Goal: Task Accomplishment & Management: Use online tool/utility

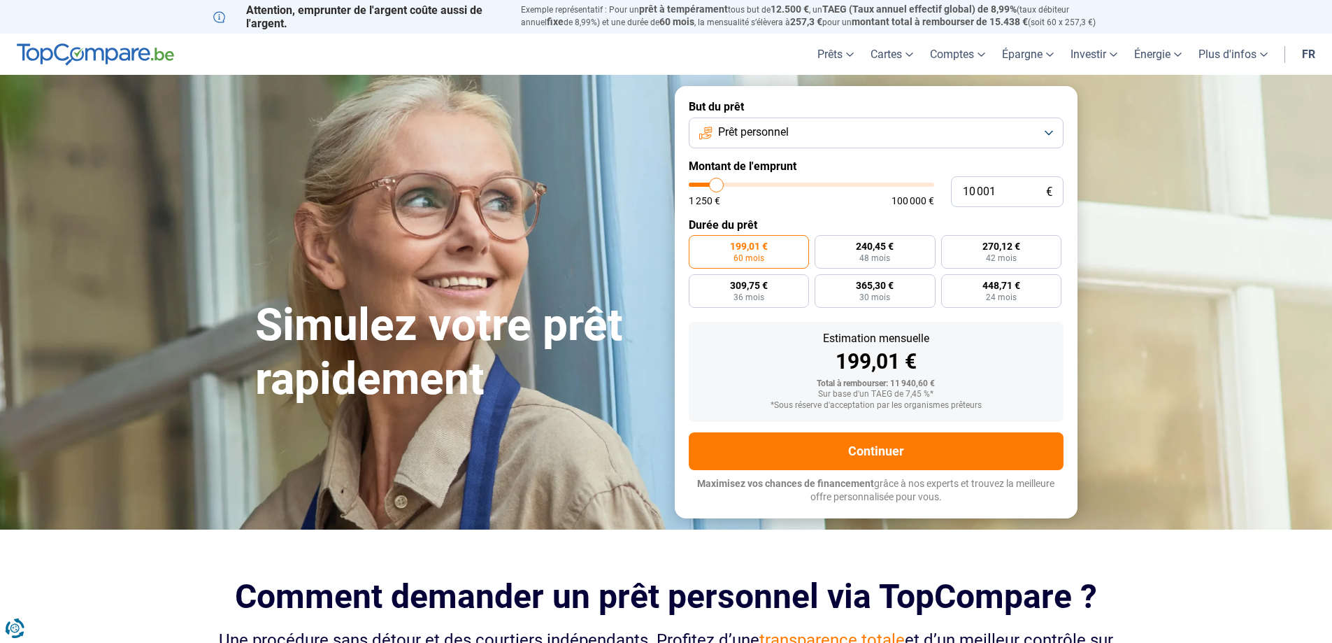
type input "15 250"
type input "15250"
type input "15 500"
type input "15500"
type input "17 500"
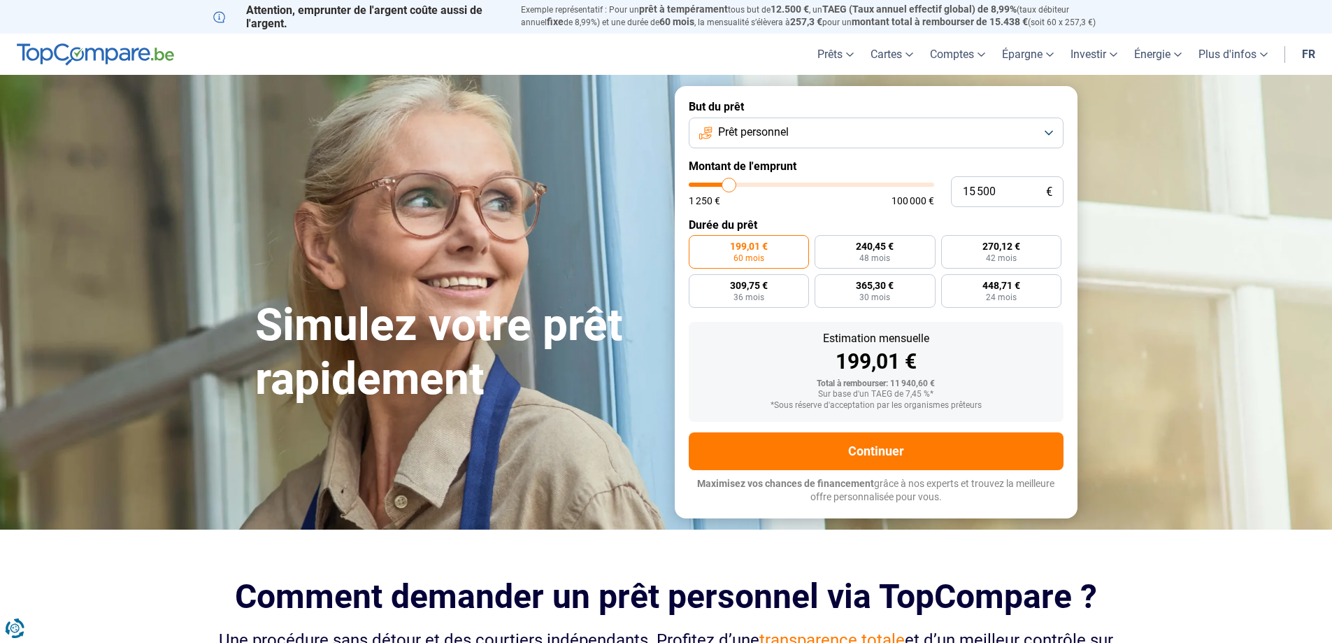
type input "17500"
type input "18 500"
type input "18500"
type input "20 750"
type input "20750"
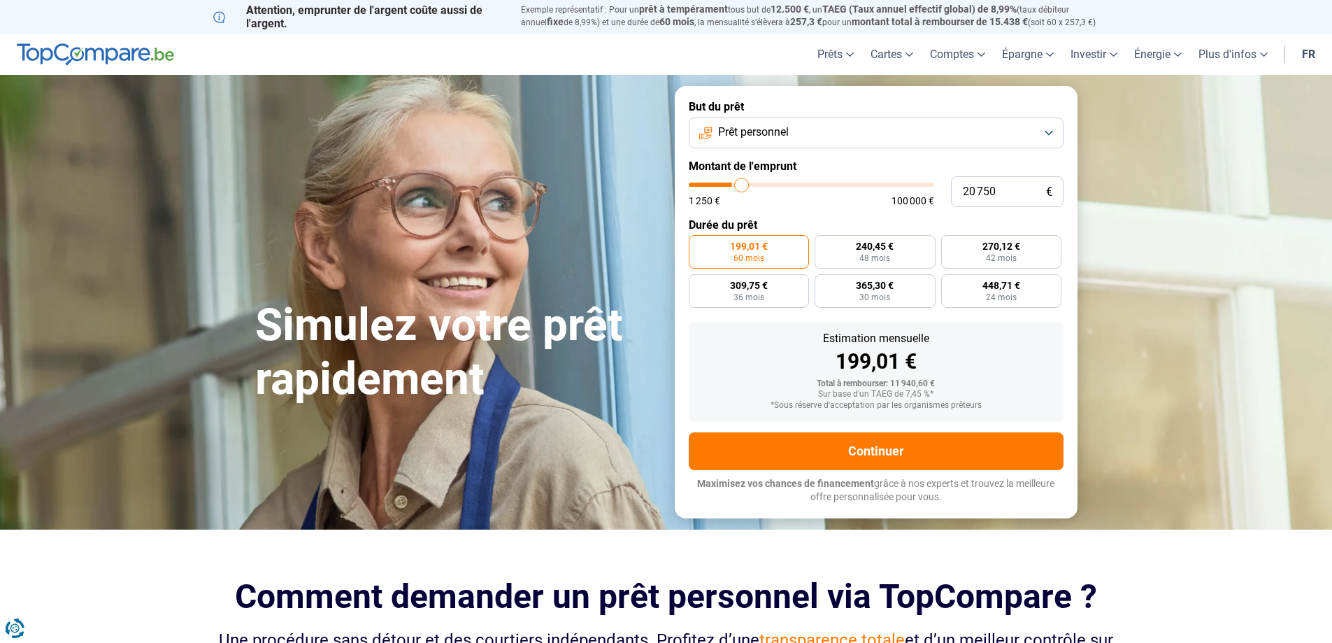
type input "23 000"
type input "23000"
type input "24 500"
type input "24500"
type input "26 500"
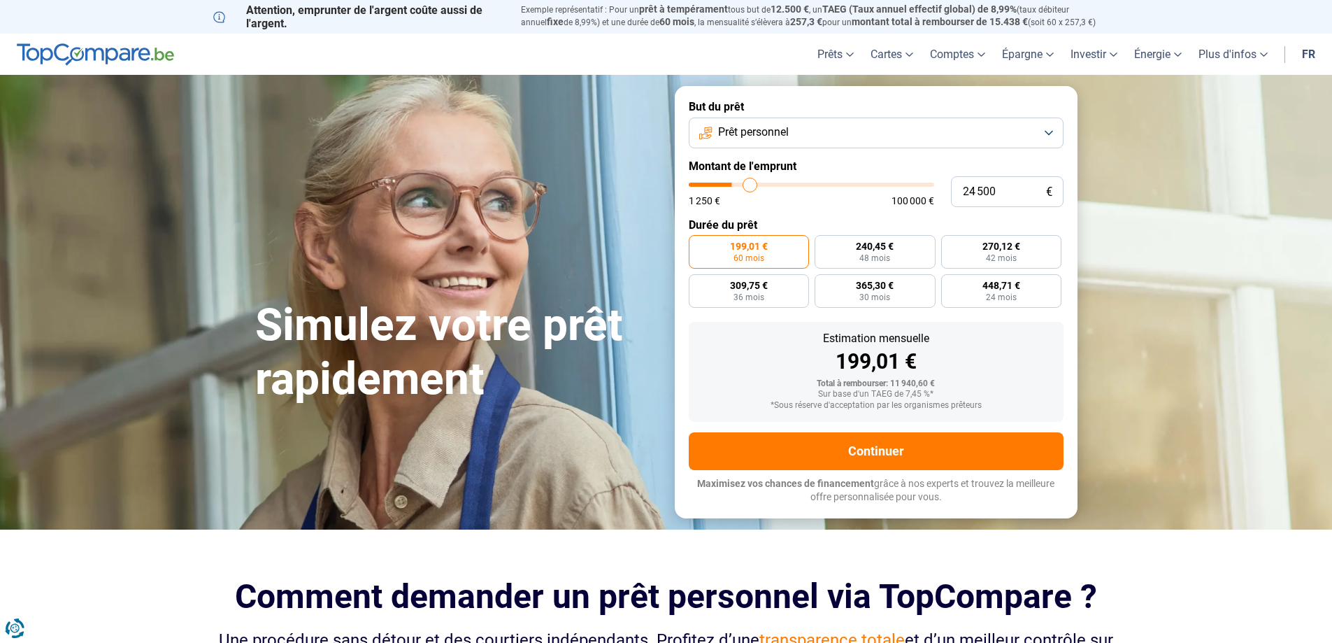
type input "26500"
type input "28 750"
type input "28750"
type input "29 750"
type input "29750"
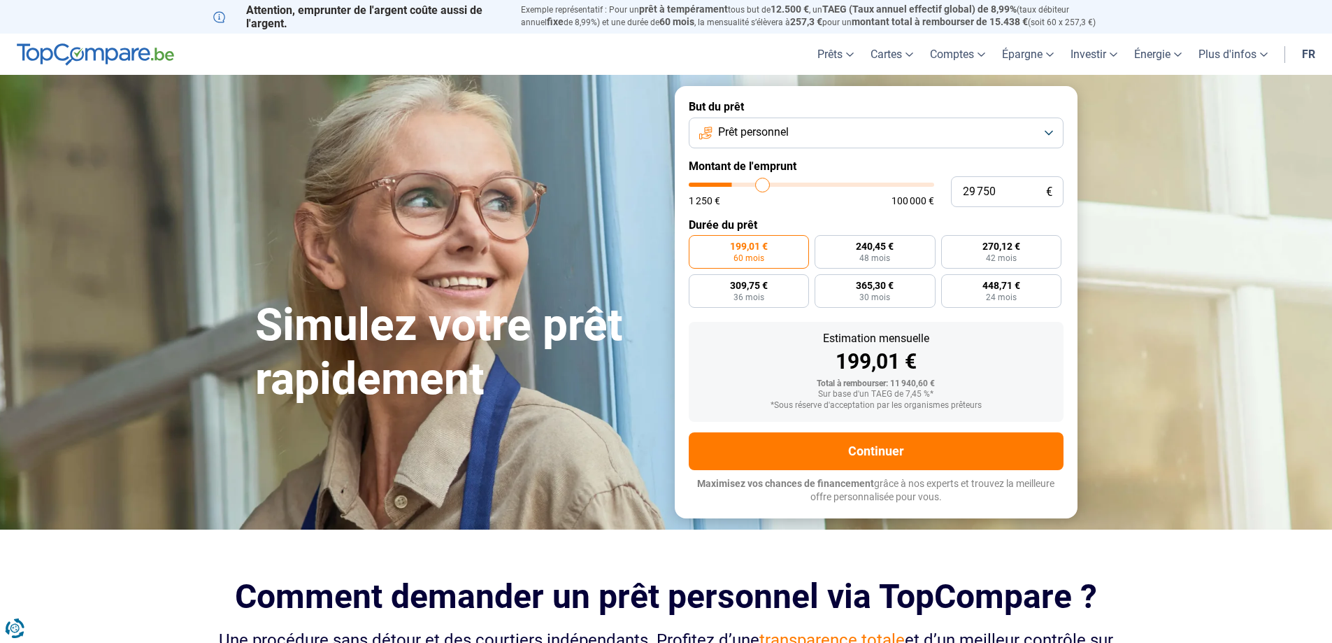
type input "30 500"
type input "30500"
type input "30 750"
type input "30750"
type input "31 250"
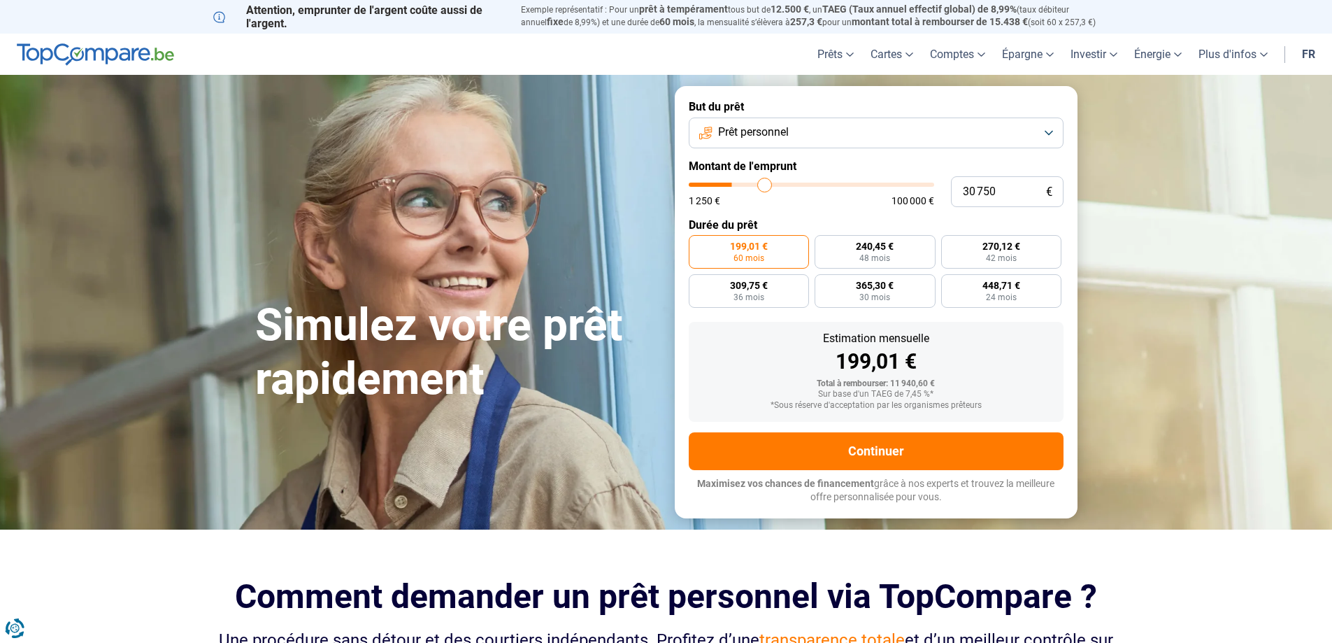
type input "31250"
type input "32 000"
type input "32000"
type input "32 250"
type input "32250"
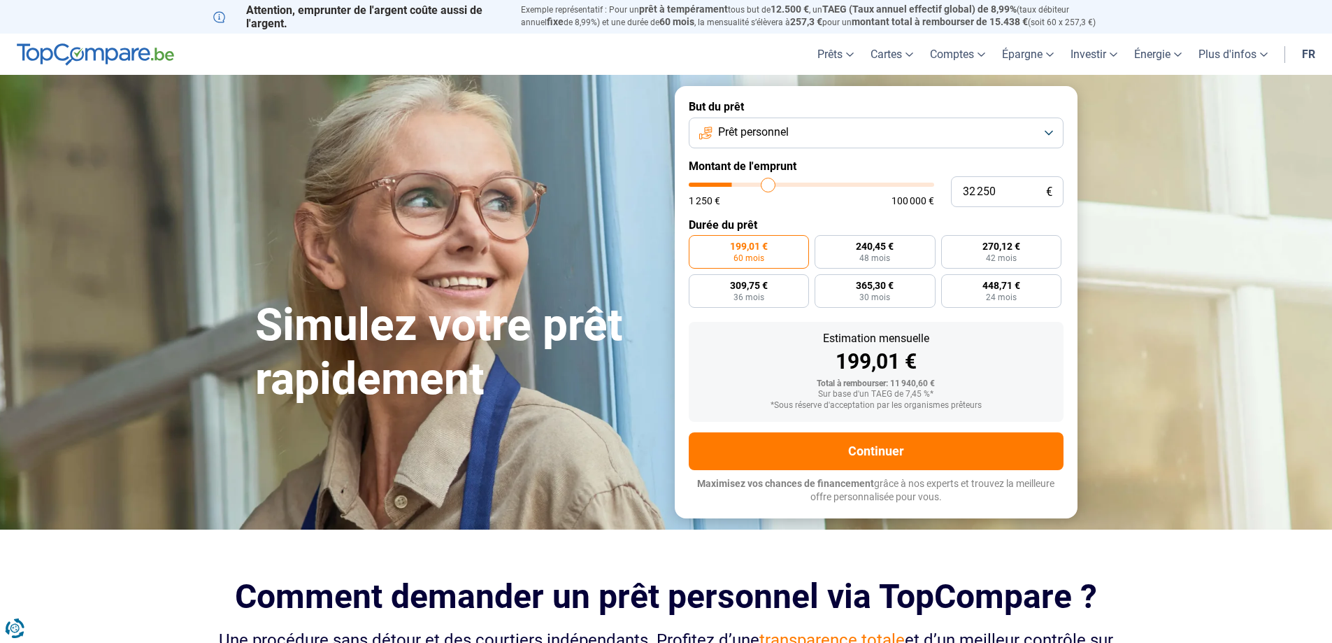
type input "32 500"
type input "32500"
type input "32 750"
type input "32750"
type input "33 250"
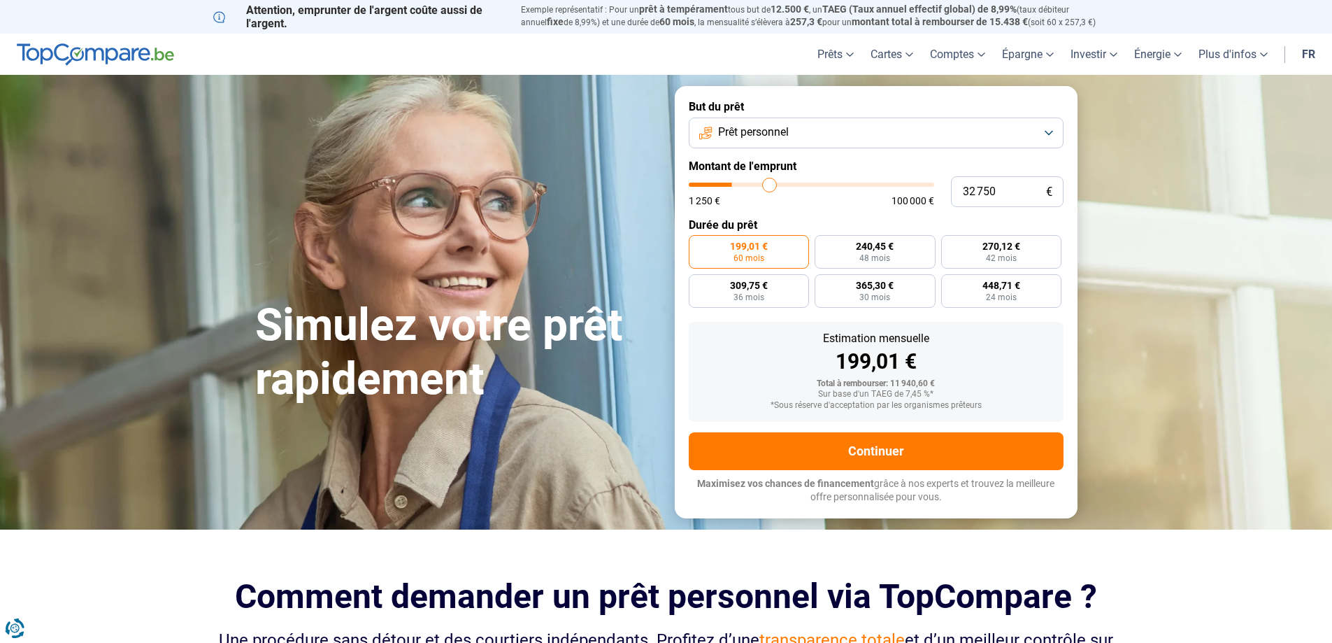
type input "33250"
type input "33 500"
type input "33500"
type input "34 000"
type input "34000"
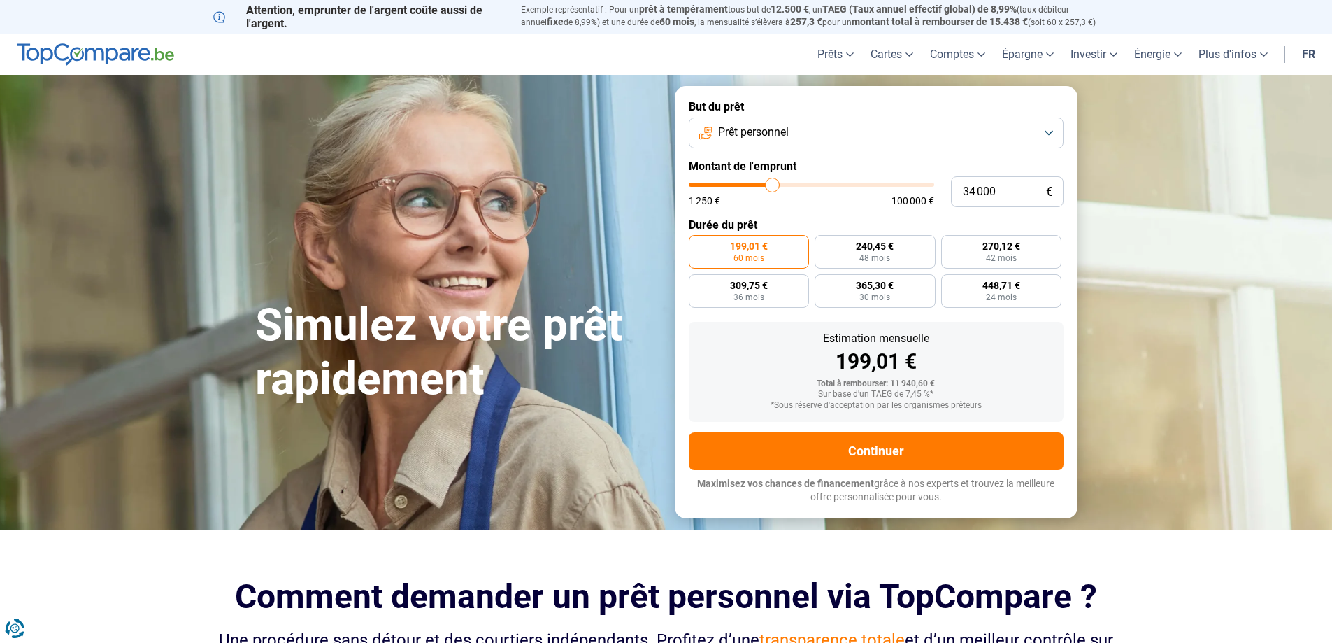
type input "35 000"
type input "35000"
type input "35 250"
type input "35250"
type input "40 250"
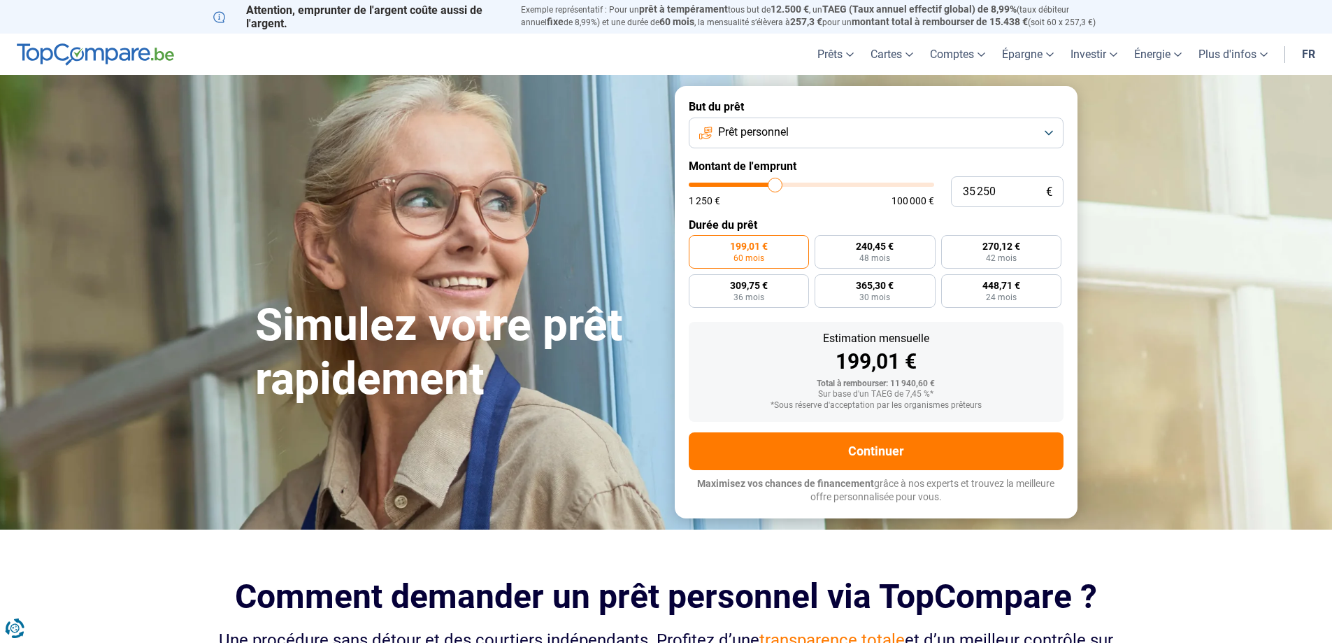
type input "40250"
type input "44 250"
type input "44250"
type input "45 750"
type input "45750"
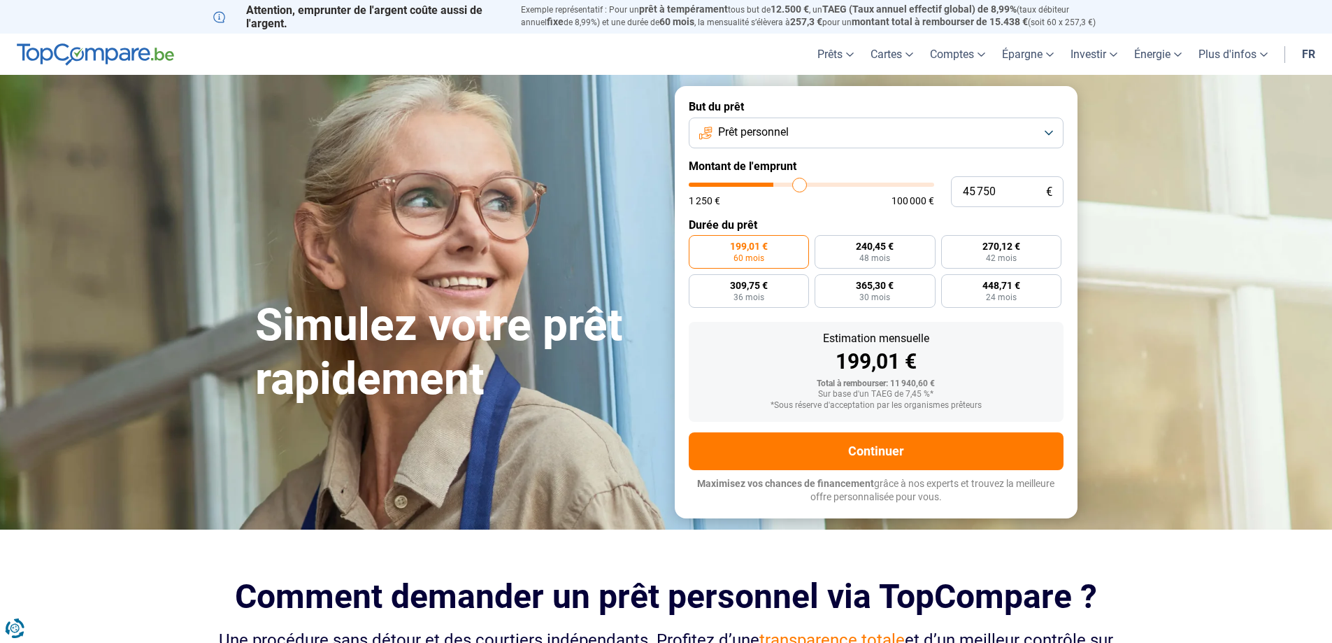
type input "46 500"
type input "46500"
type input "46 750"
type input "46750"
type input "48 250"
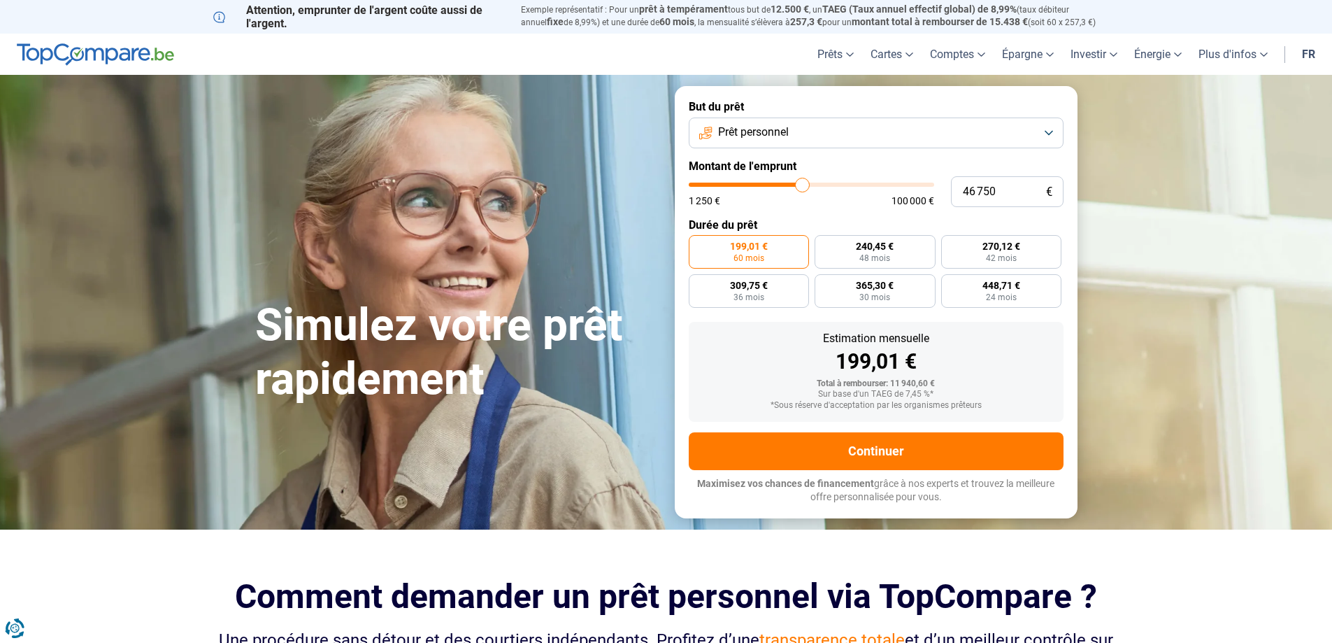
type input "48250"
type input "49 000"
type input "49000"
type input "49 750"
type input "49750"
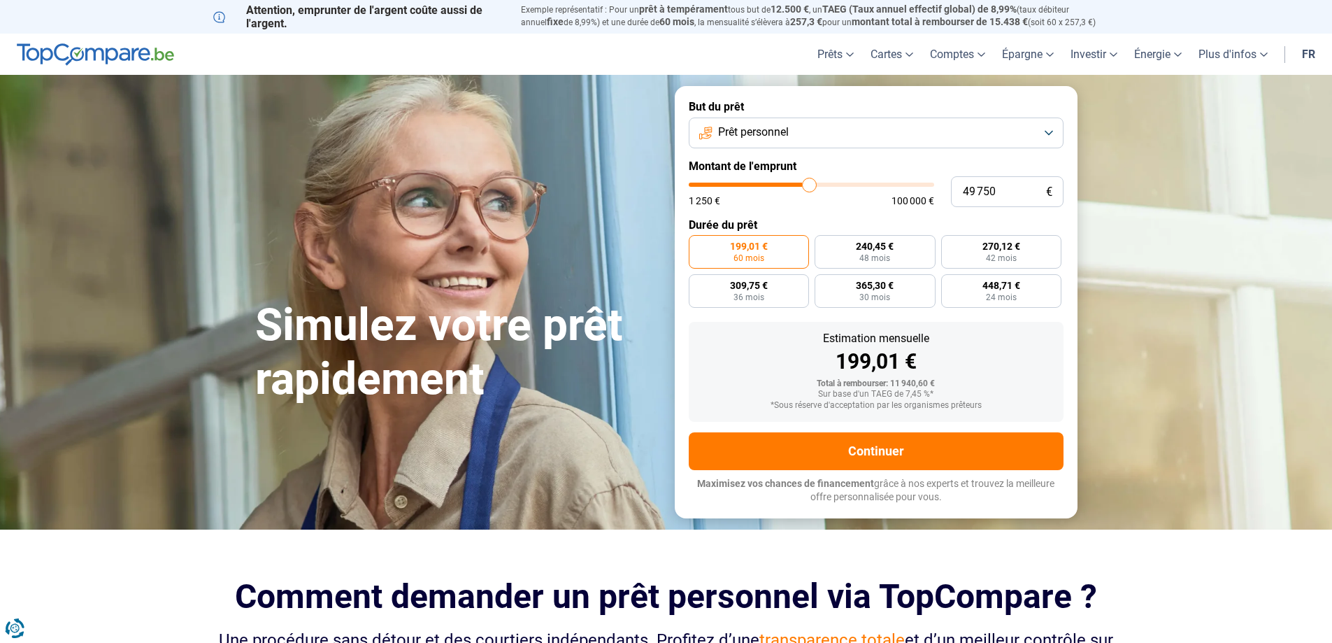
type input "50 500"
type input "50500"
type input "51 750"
type input "51750"
type input "52 750"
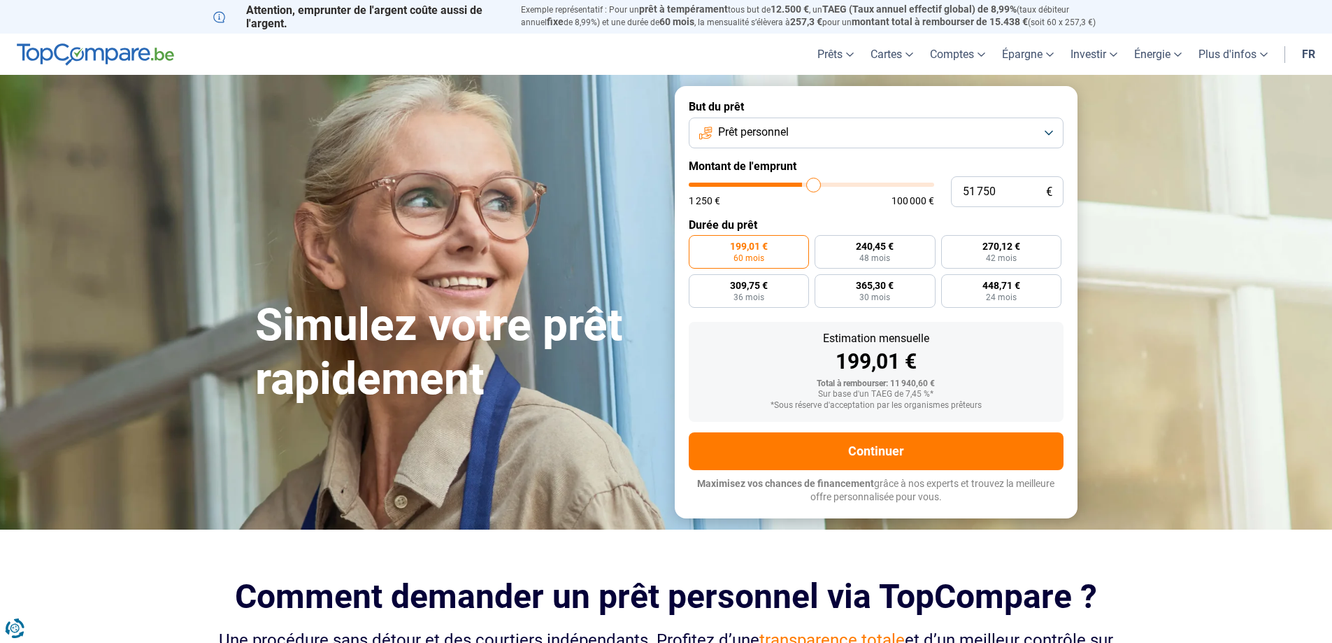
type input "52750"
type input "53 000"
type input "53000"
type input "53 250"
type input "53250"
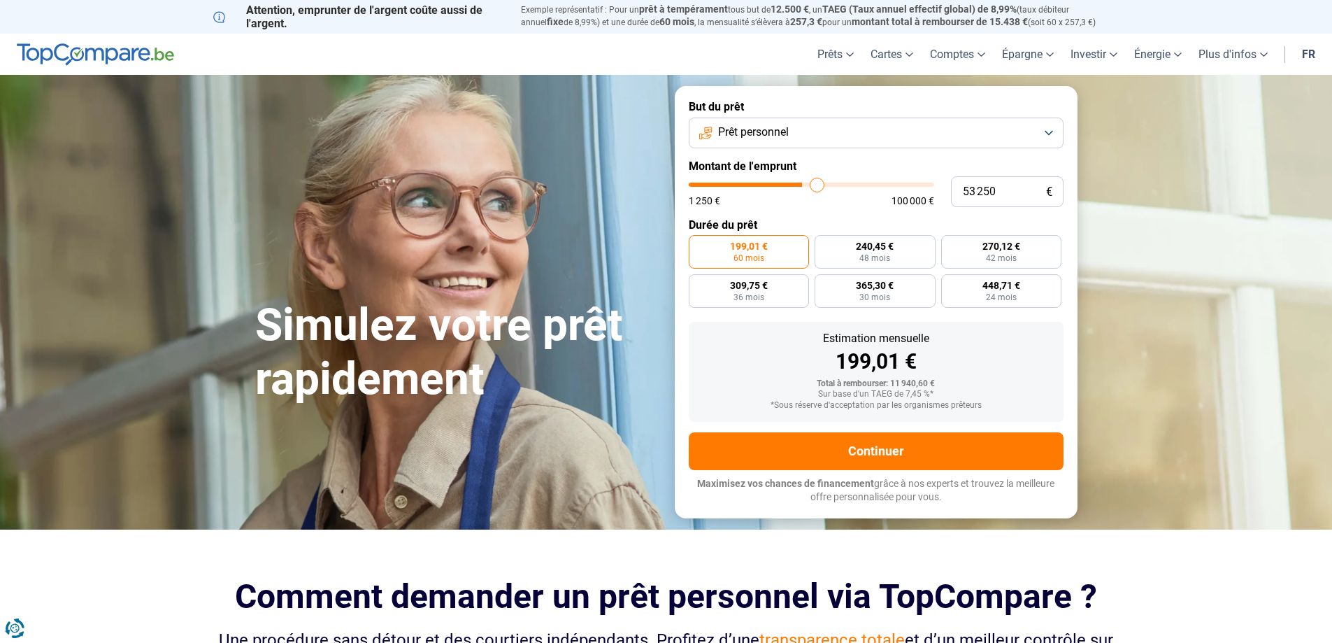
type input "54 000"
type input "54000"
type input "54 500"
type input "54500"
type input "55 000"
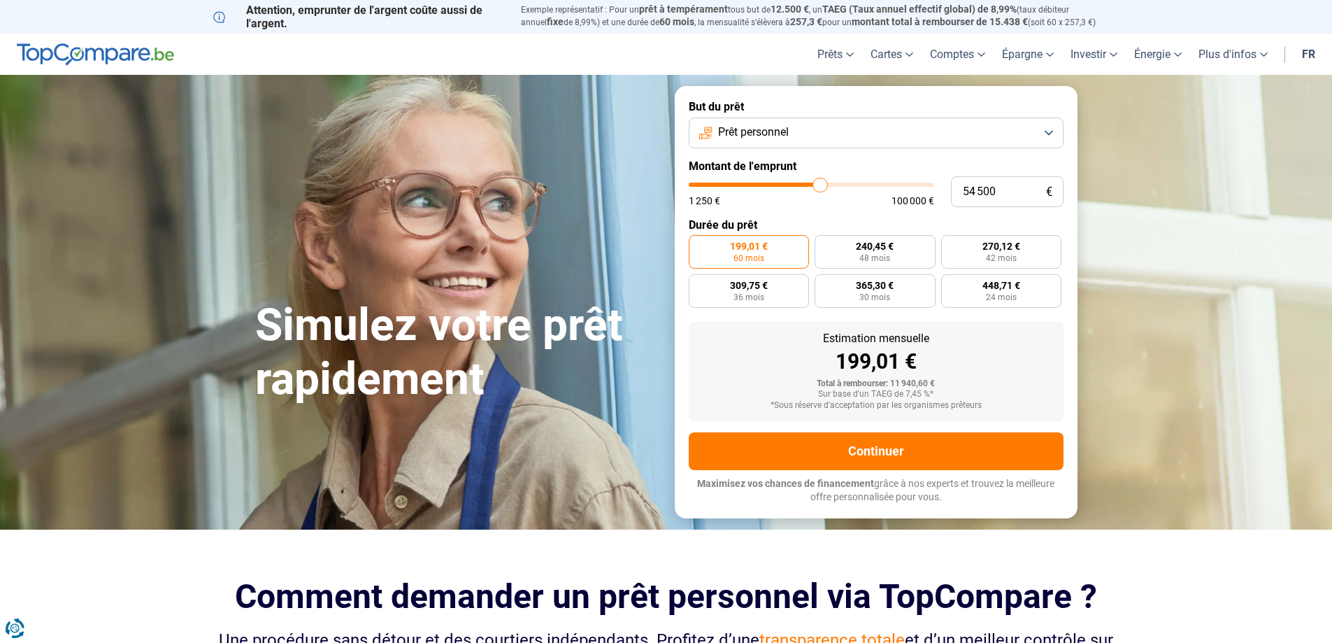
type input "55000"
type input "55 750"
type input "55750"
type input "56 250"
type input "56250"
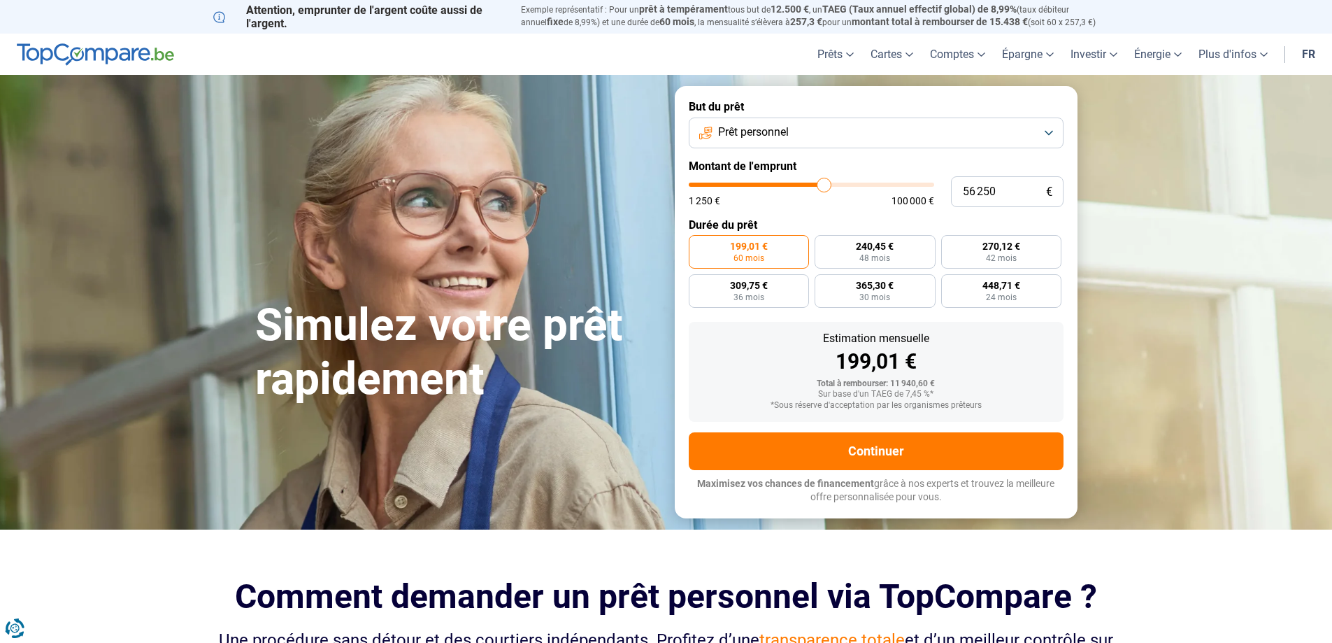
type input "57 000"
type input "57000"
type input "56 000"
type input "56000"
type input "54 750"
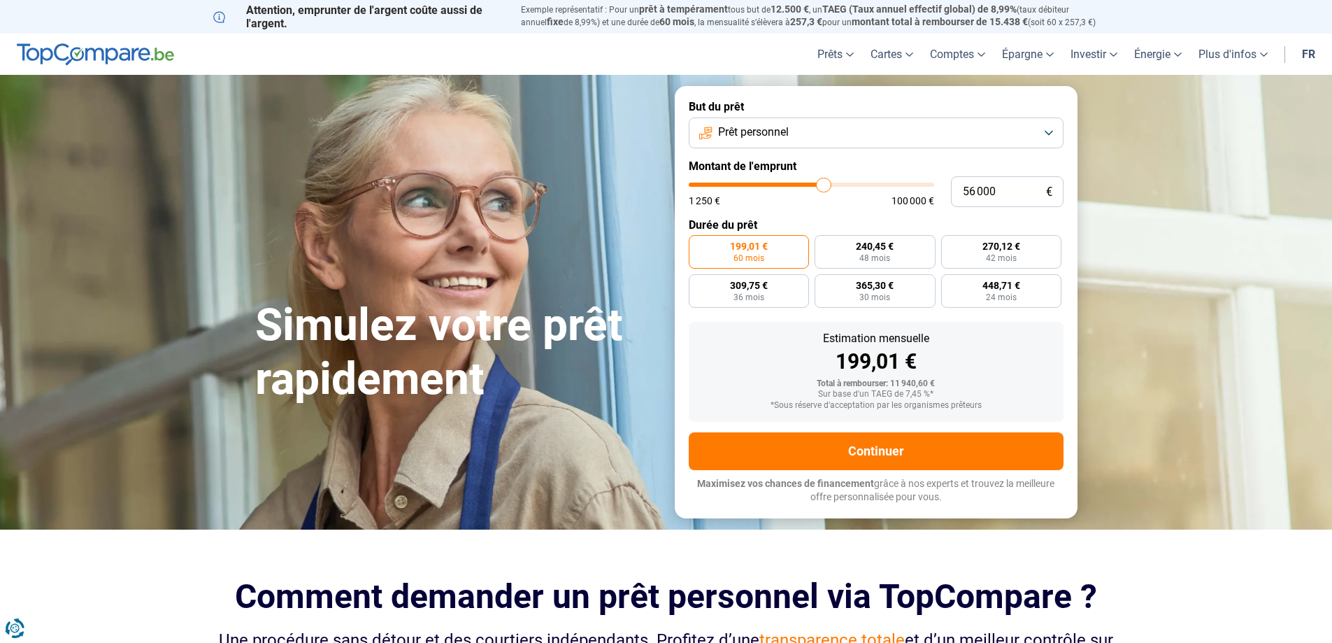
type input "54750"
type input "53 000"
type input "53000"
type input "51 750"
type input "51750"
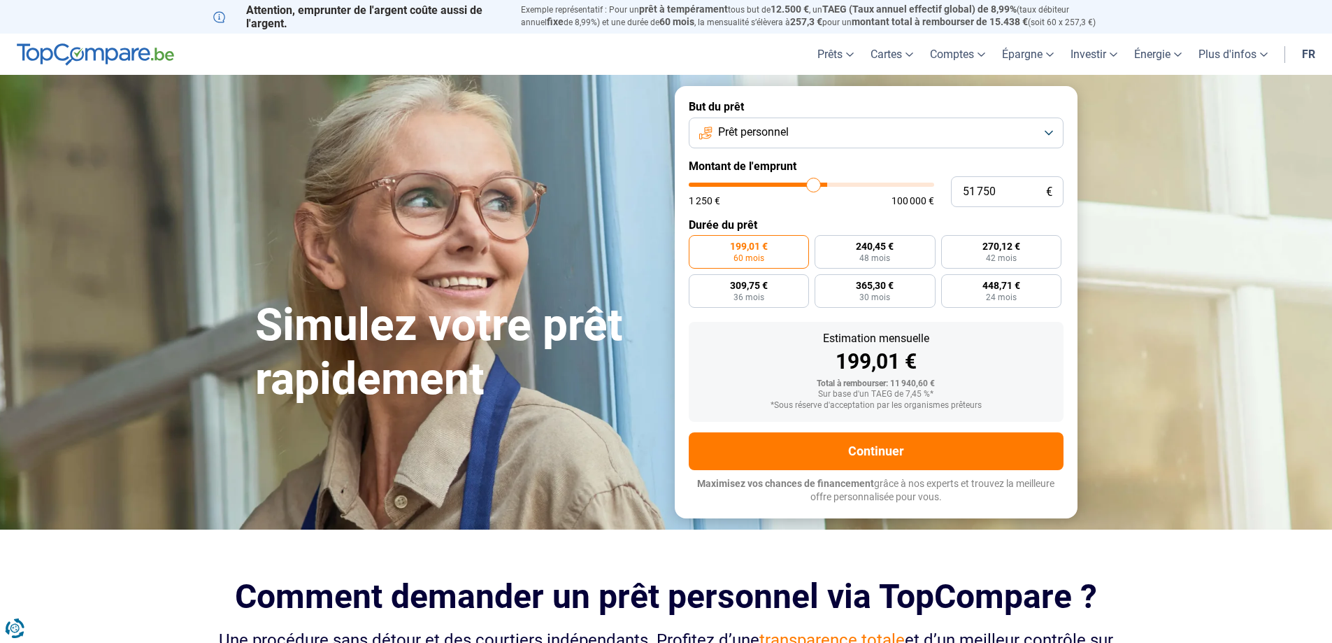
type input "51 000"
type input "51000"
type input "50 250"
type input "50250"
type input "49 750"
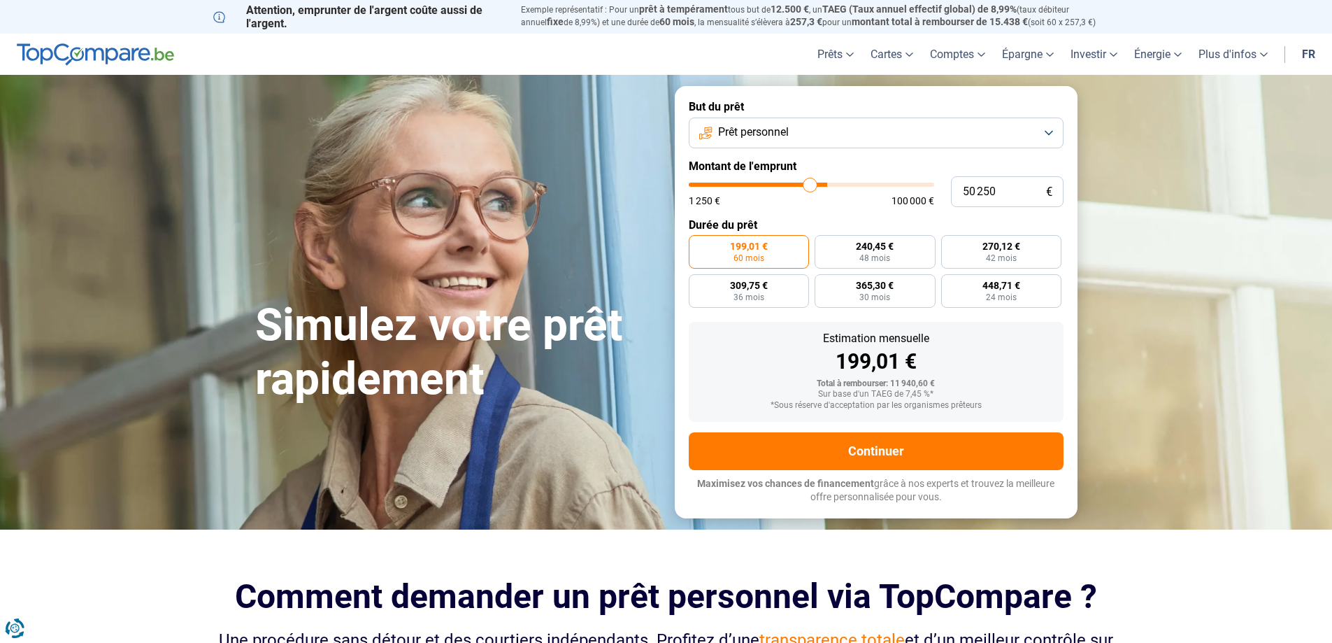
type input "49750"
type input "48 500"
type input "48500"
type input "47 500"
type input "47500"
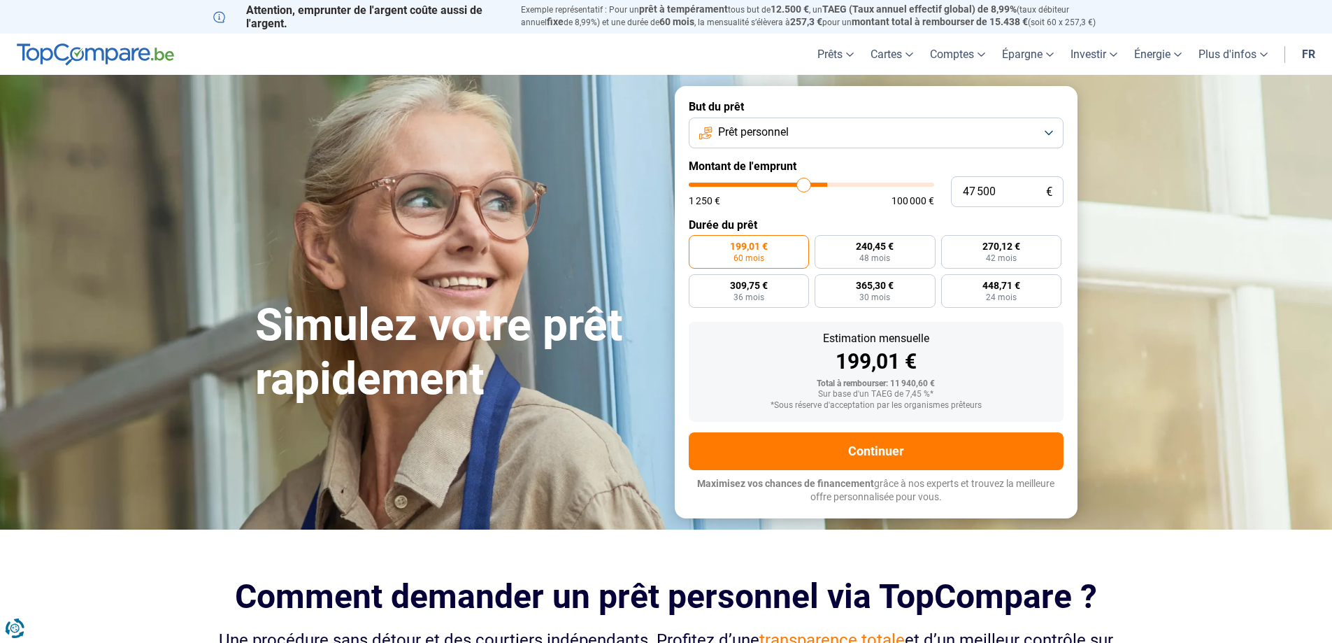
type input "46 500"
type input "46500"
type input "45 750"
type input "45750"
type input "45 000"
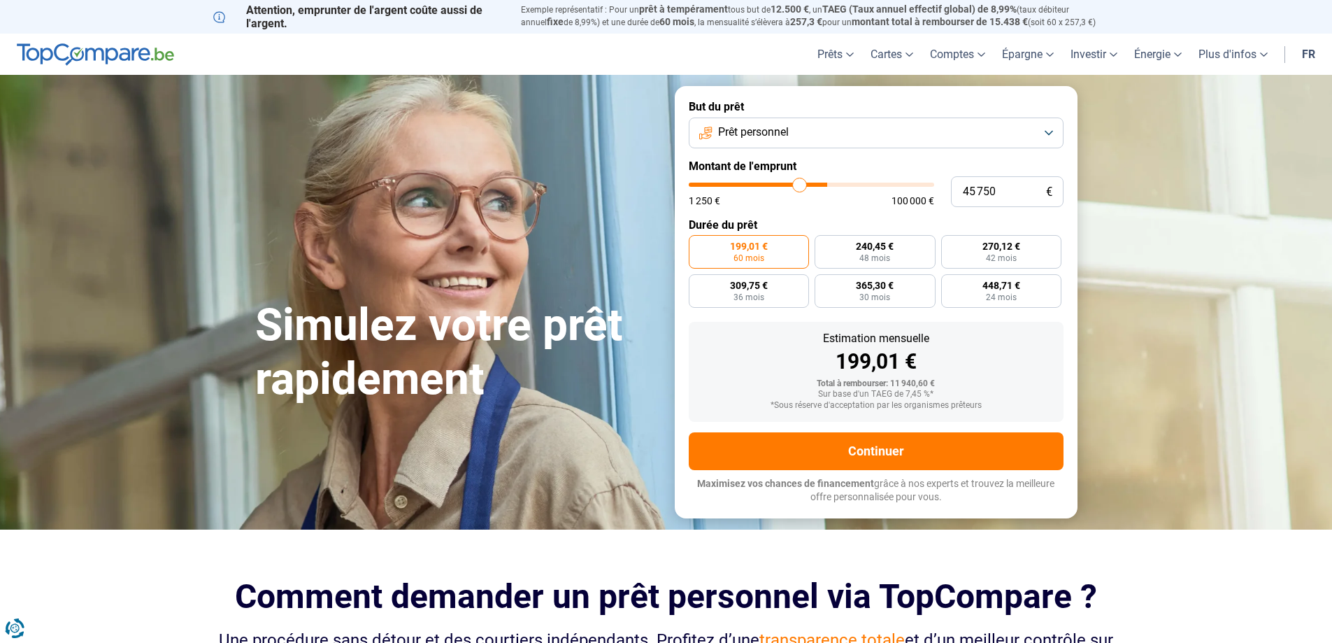
type input "45000"
type input "44 500"
type input "44500"
type input "44 000"
type input "44000"
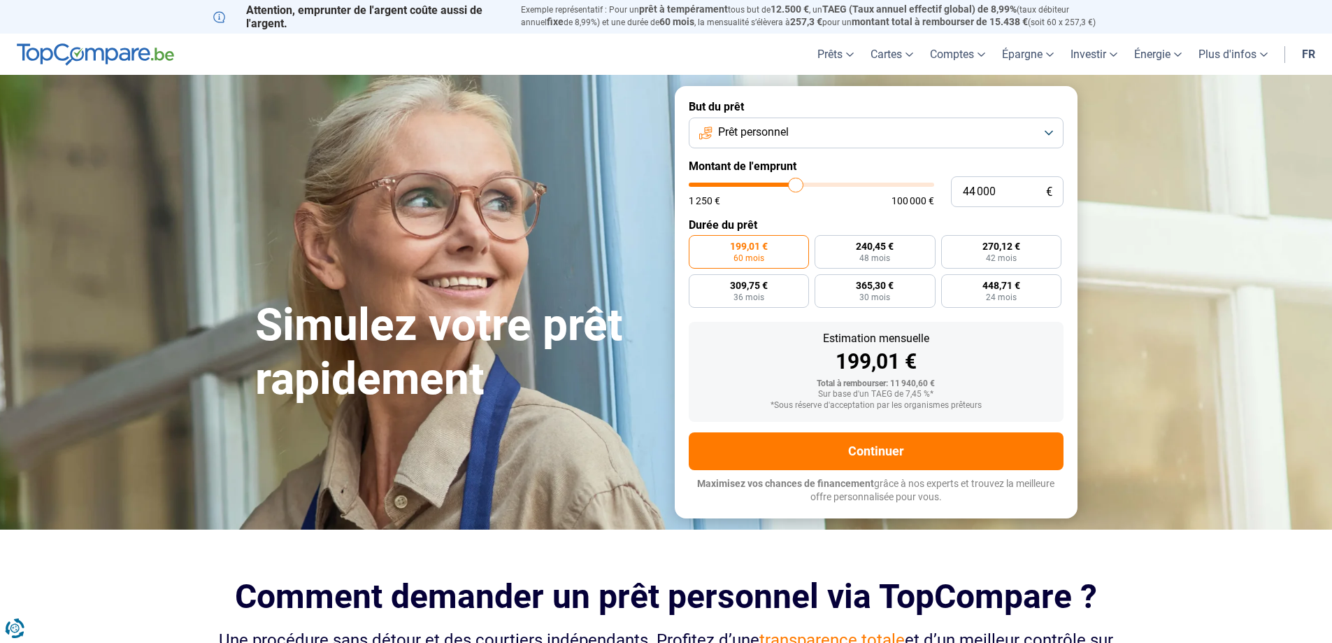
type input "43 750"
type input "43750"
type input "43 500"
type input "43500"
type input "43 000"
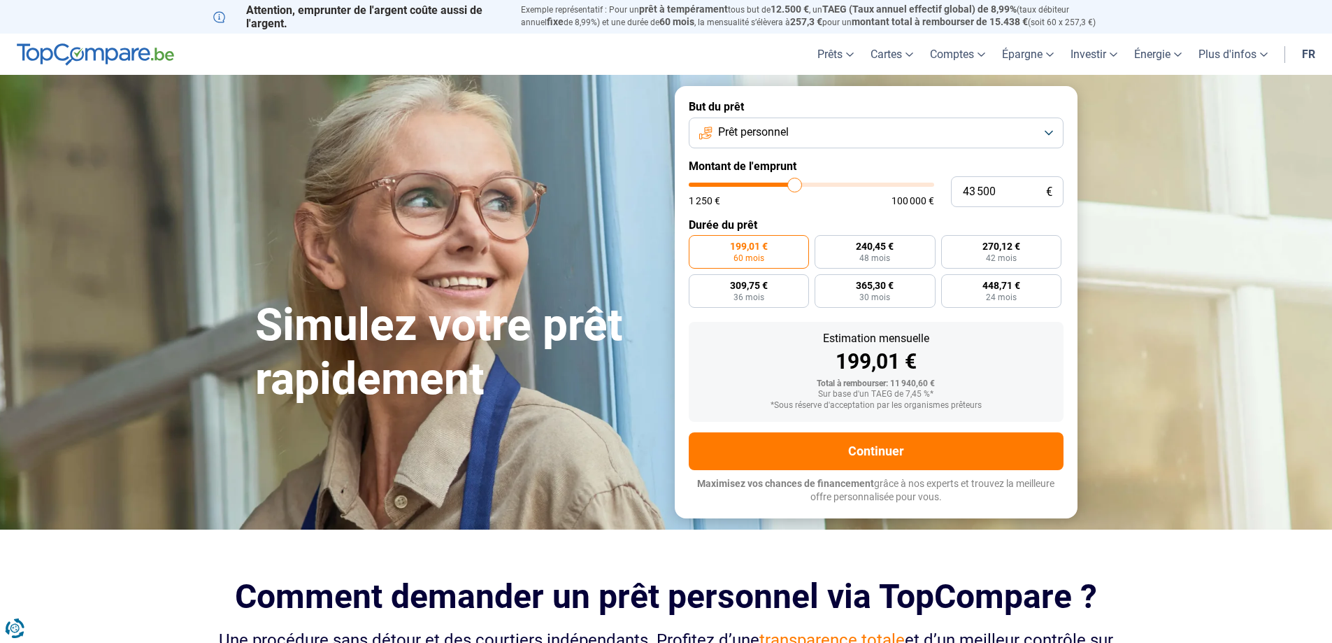
type input "43000"
type input "42 750"
type input "42750"
type input "42 250"
type input "42250"
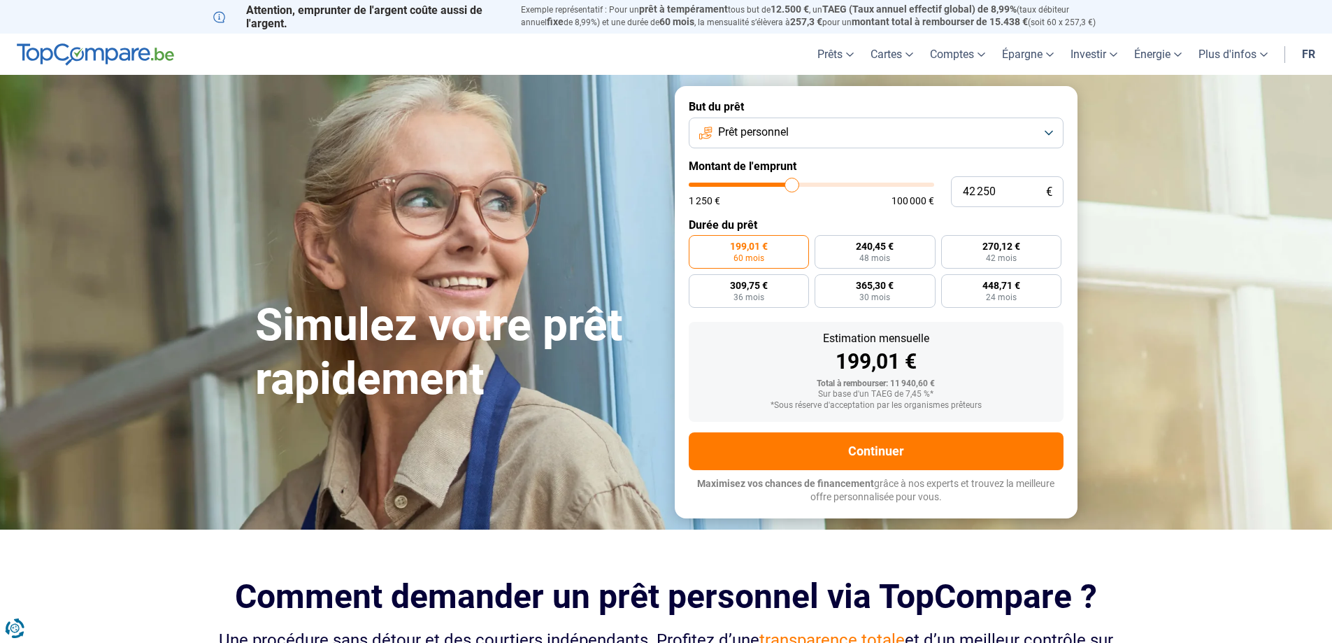
type input "42 000"
type input "42000"
type input "41 500"
type input "41500"
type input "41 250"
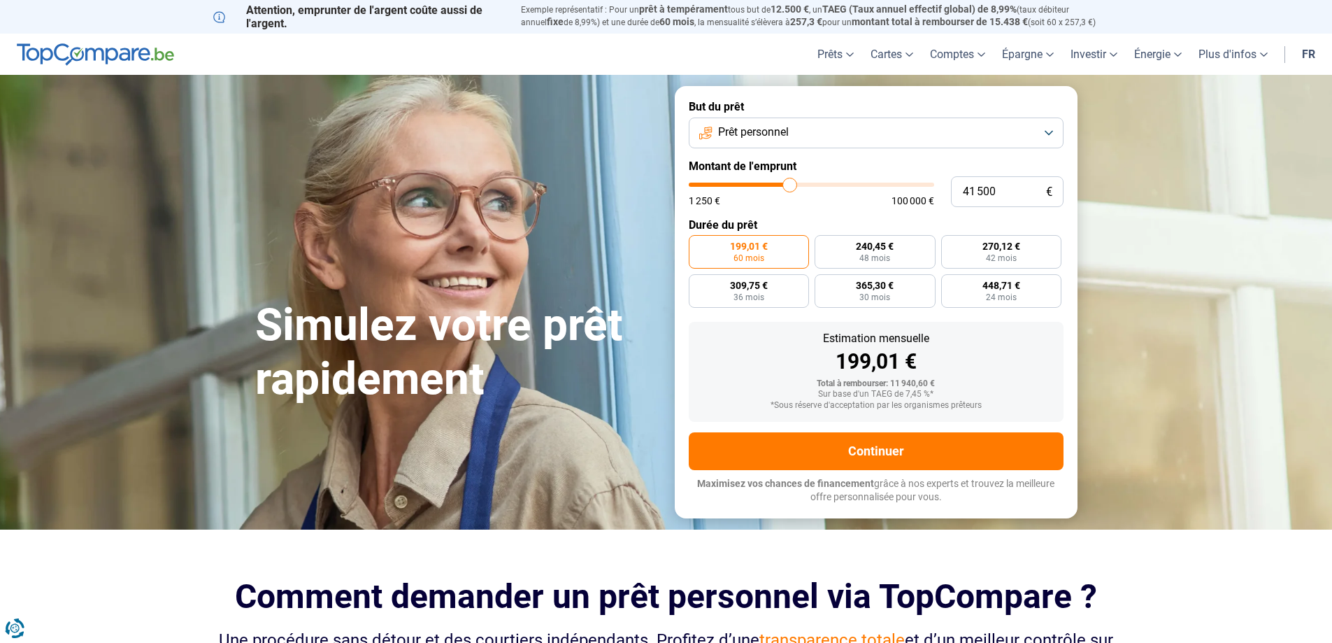
type input "41250"
type input "41 000"
type input "41000"
type input "40 750"
type input "40750"
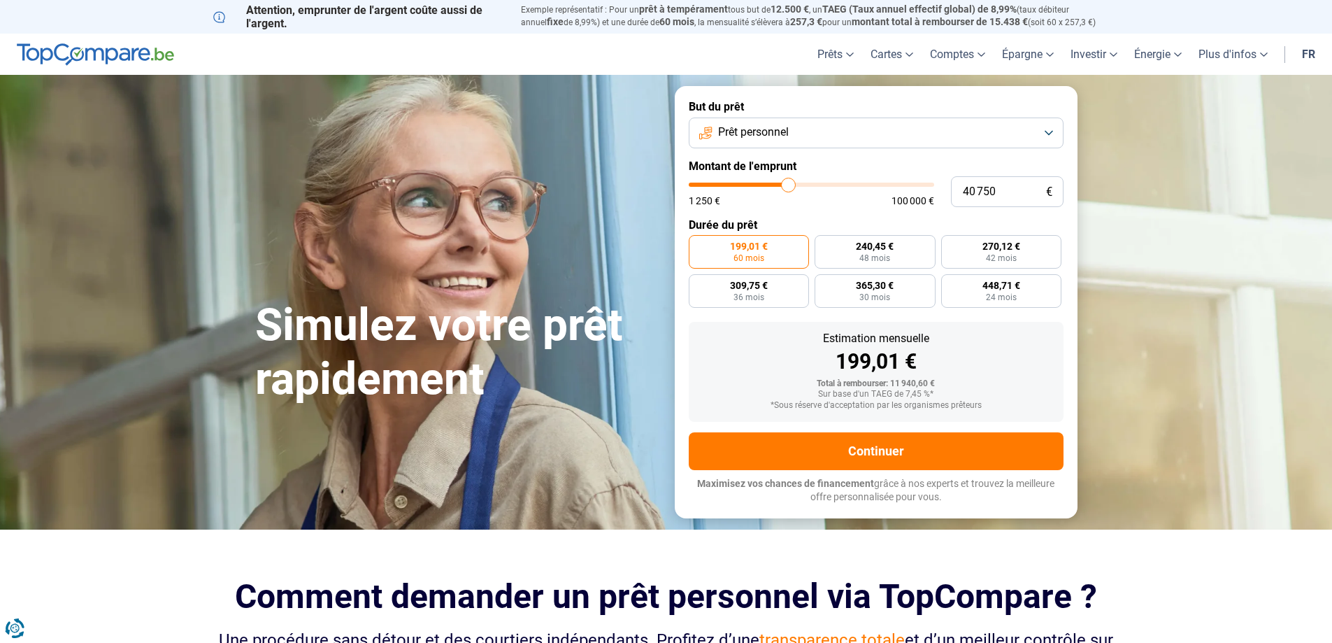
type input "40 250"
type input "40250"
type input "39 750"
type input "39750"
type input "39 500"
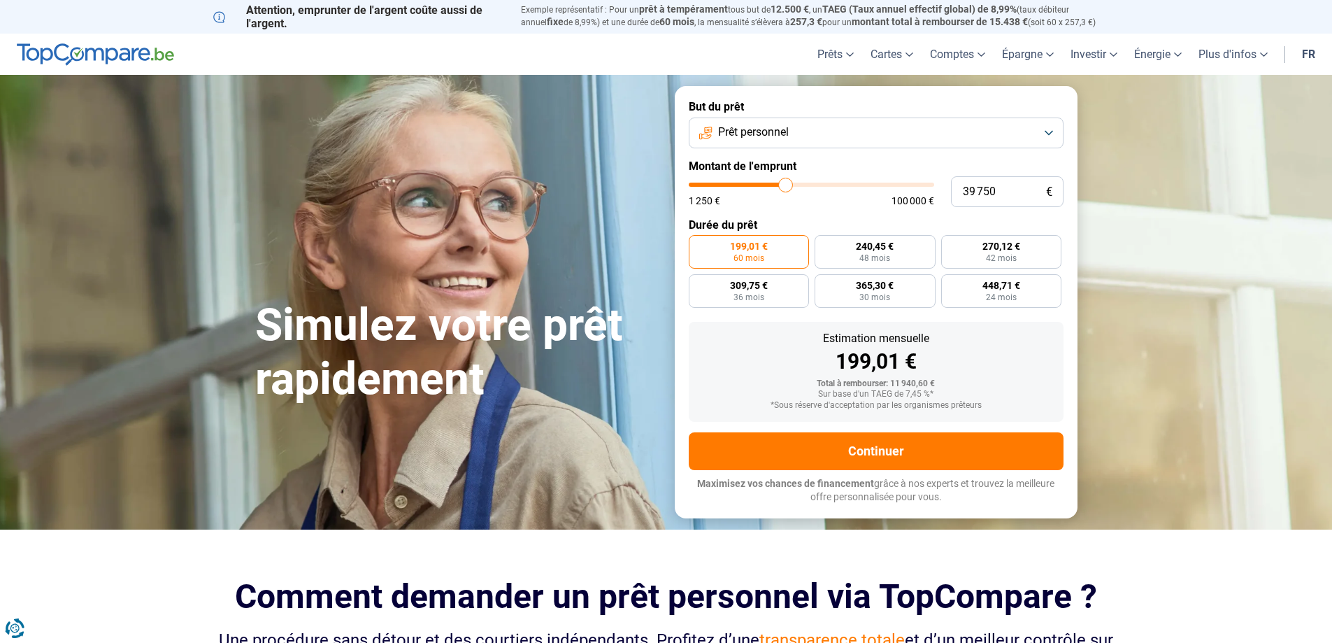
type input "39500"
type input "38 750"
type input "38750"
type input "38 500"
type input "38500"
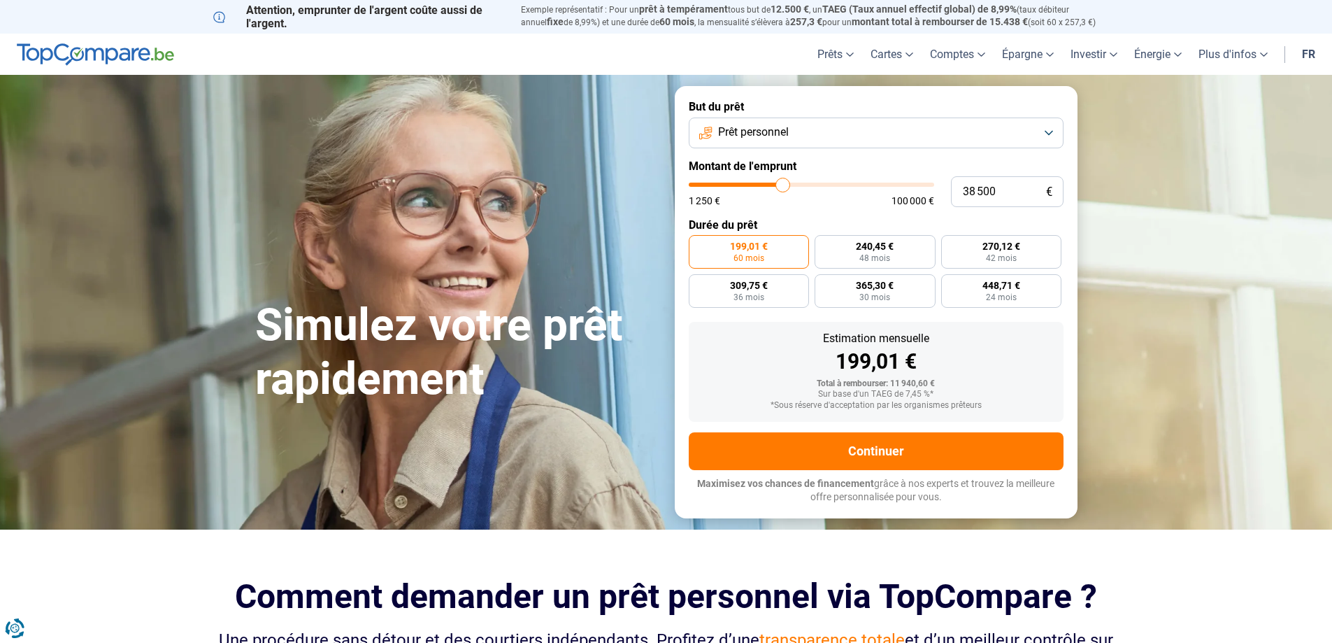
type input "37 750"
type input "37750"
type input "36 750"
type input "36750"
type input "35 250"
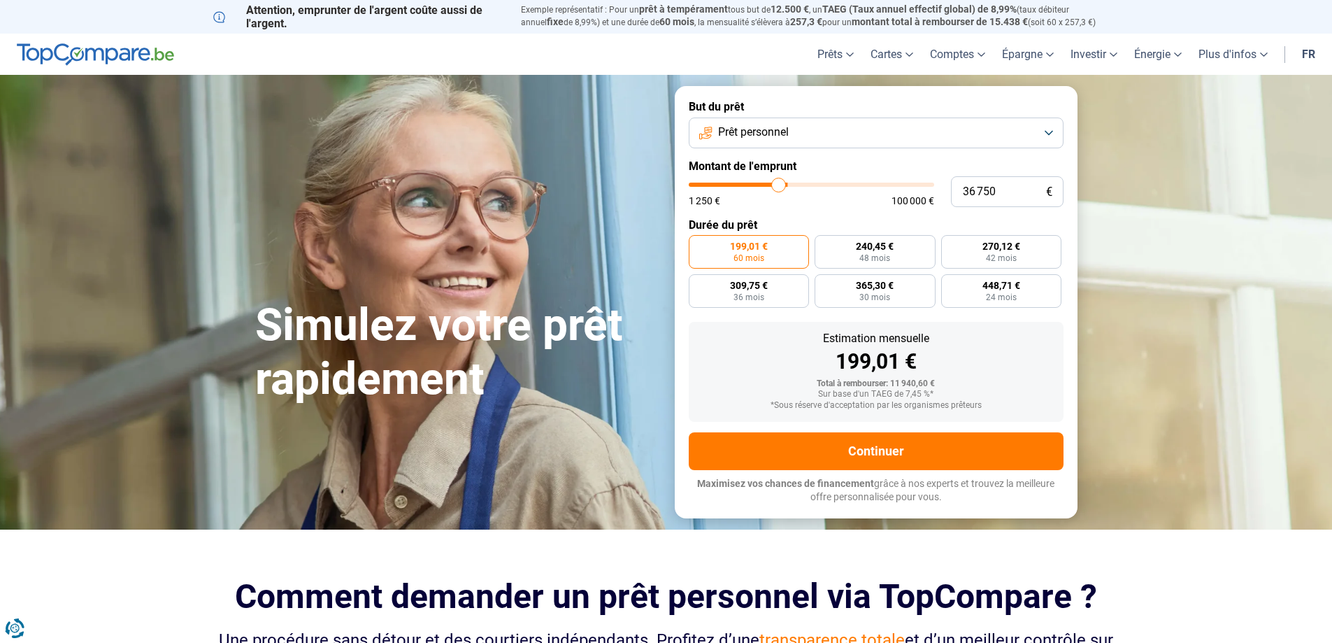
type input "35250"
type input "34 000"
type input "34000"
type input "33 250"
type input "33250"
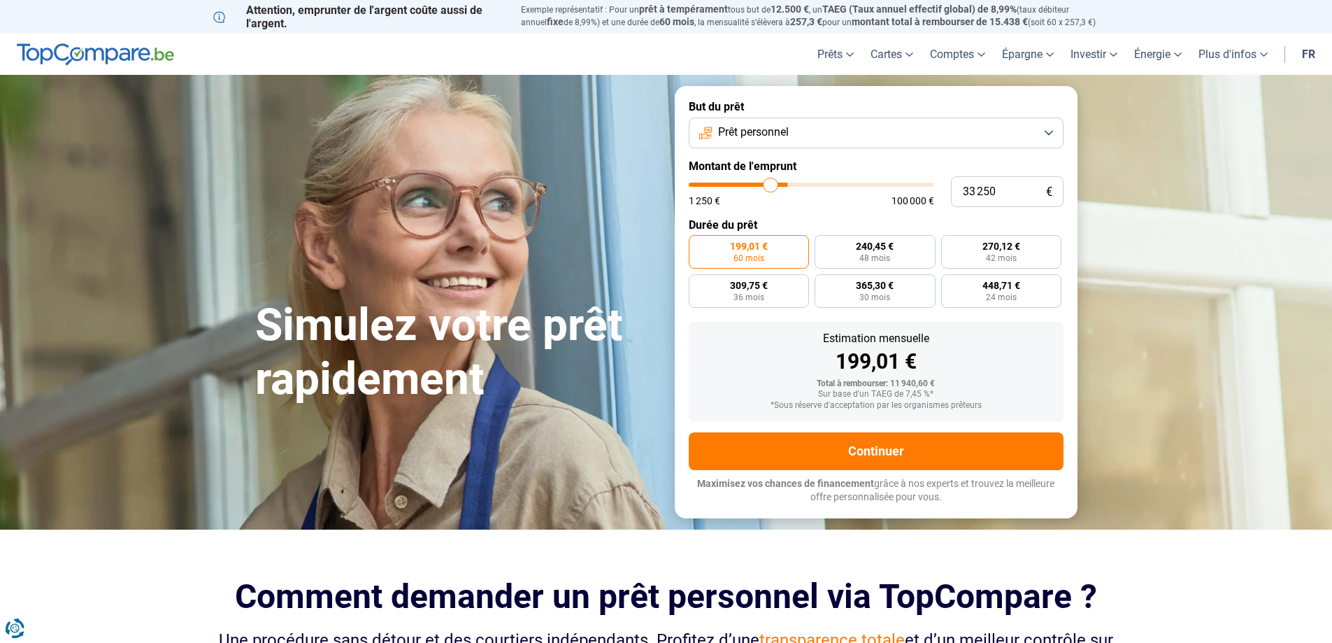
type input "32 500"
type input "32500"
type input "32 250"
type input "32250"
type input "31 750"
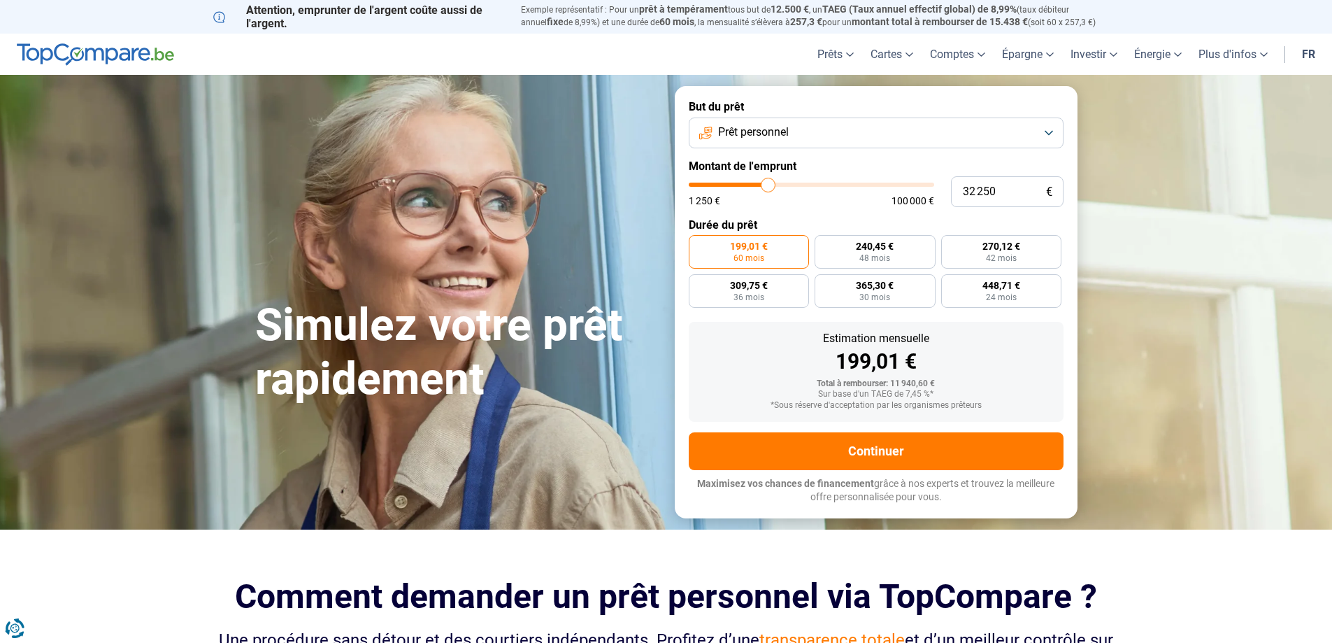
type input "31750"
type input "31 250"
type input "31250"
type input "30 750"
type input "30750"
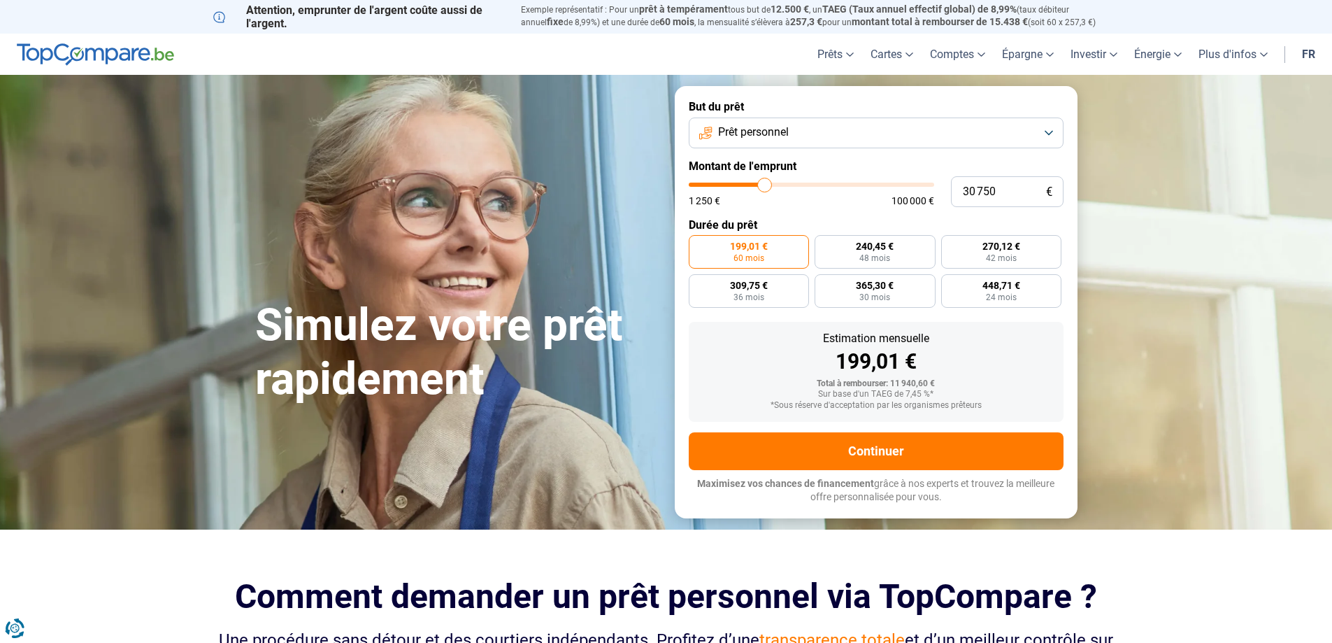
type input "30 500"
type input "30500"
type input "29 750"
type input "29750"
type input "29 500"
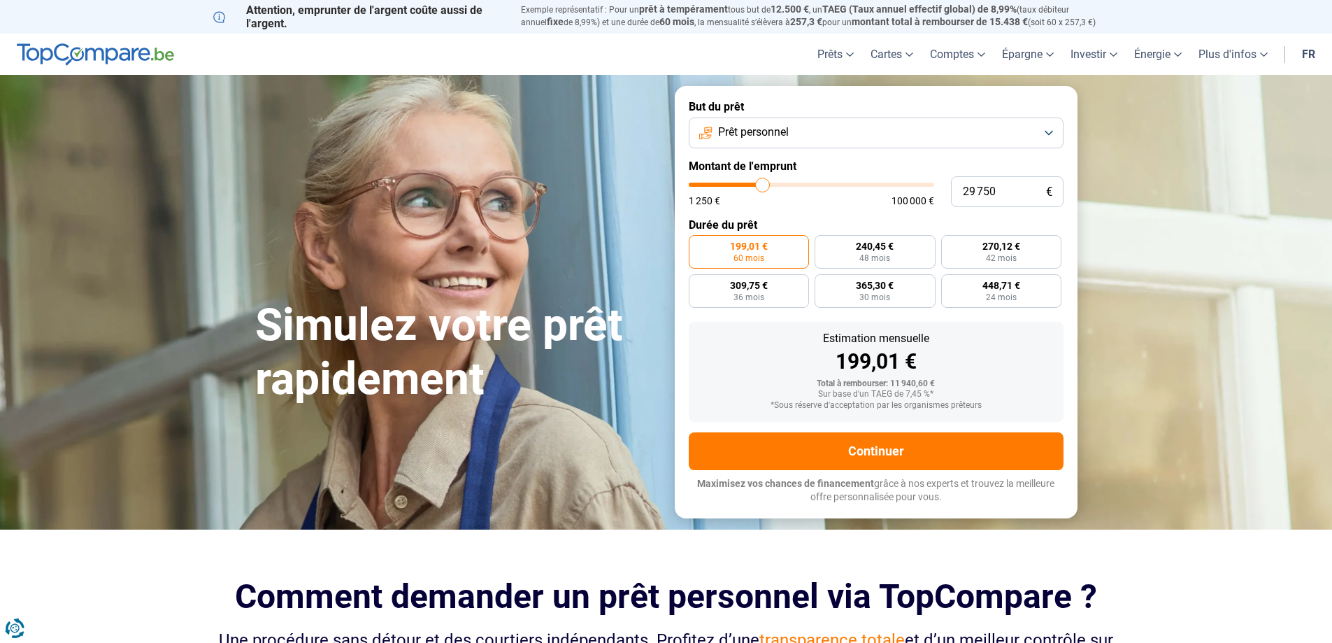
type input "29500"
type input "29 000"
type input "29000"
type input "28 250"
type input "28250"
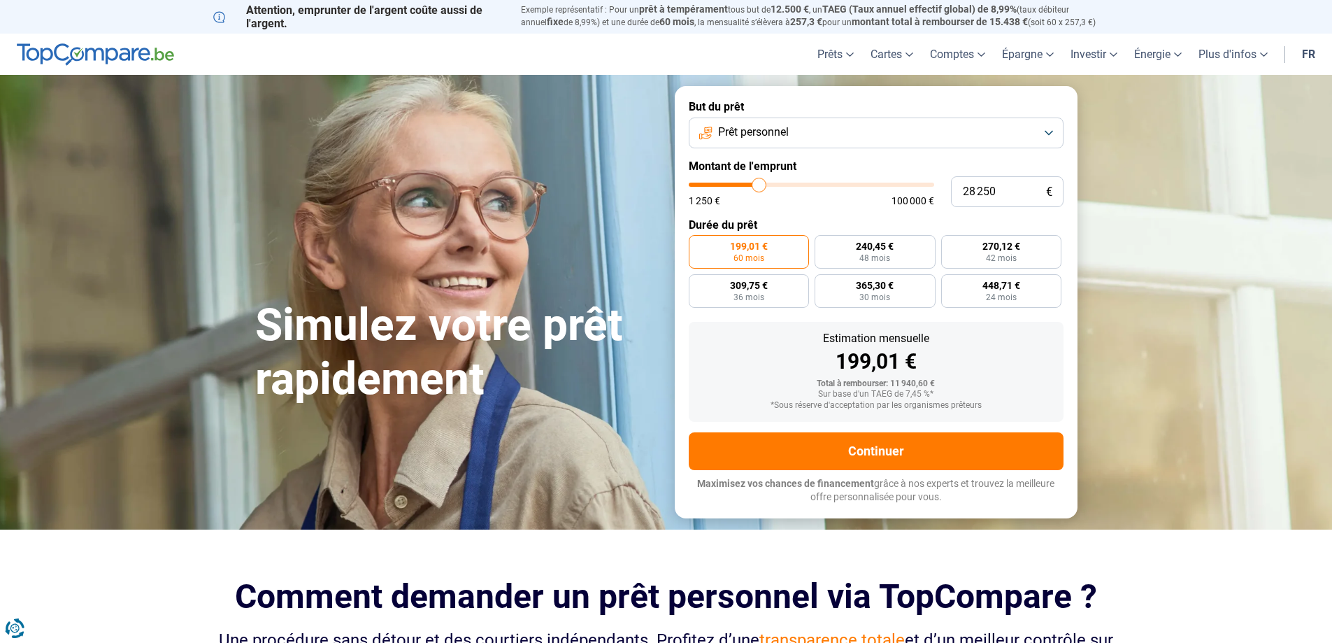
type input "28 000"
type input "28000"
type input "27 750"
type input "27750"
type input "27 500"
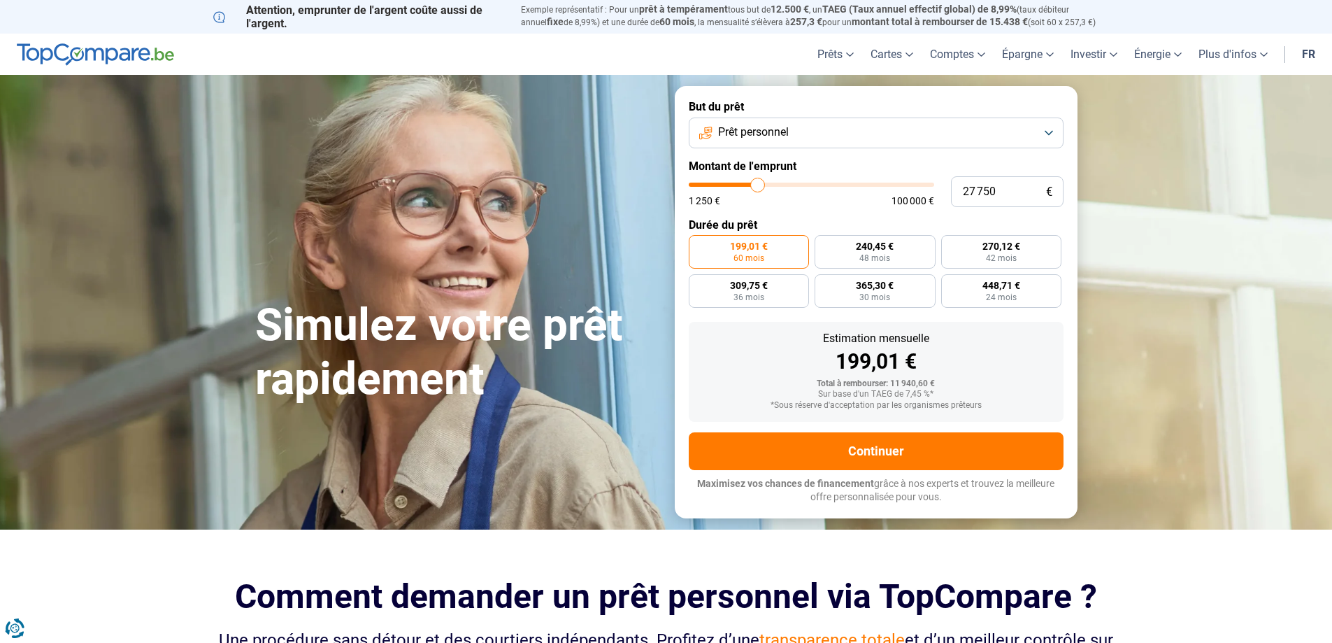
type input "27500"
type input "27 250"
type input "27250"
type input "26 750"
type input "26750"
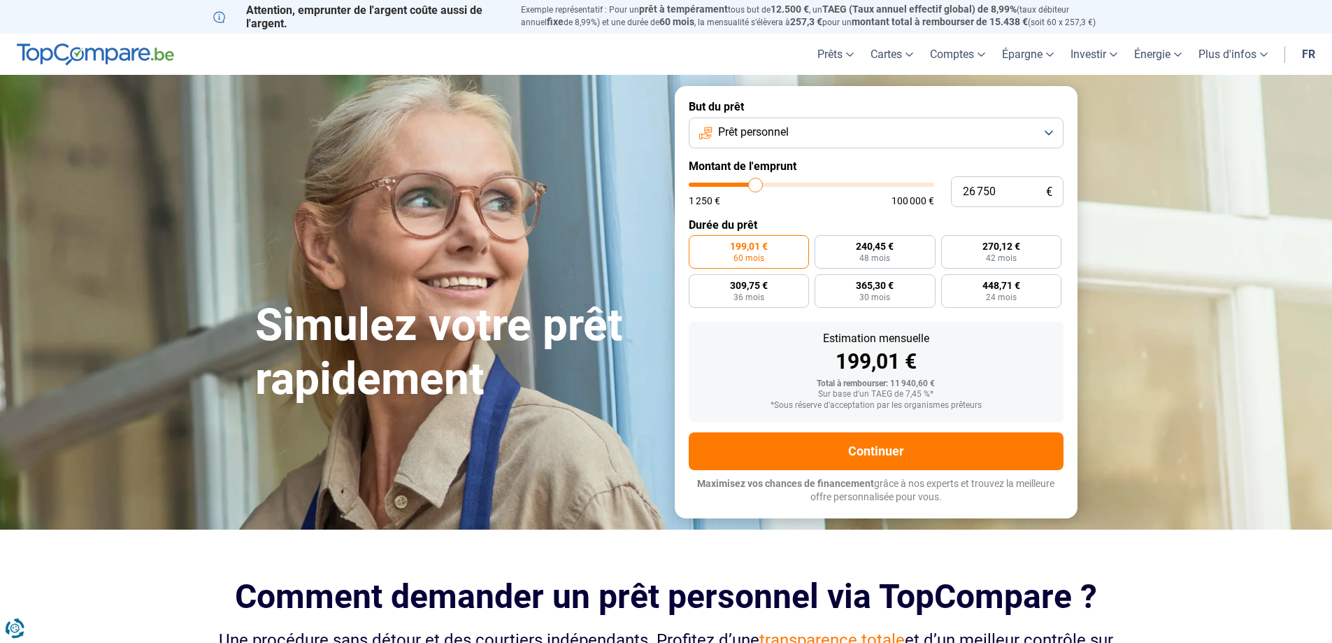
type input "26 500"
type input "26500"
type input "26 250"
type input "26250"
type input "26 000"
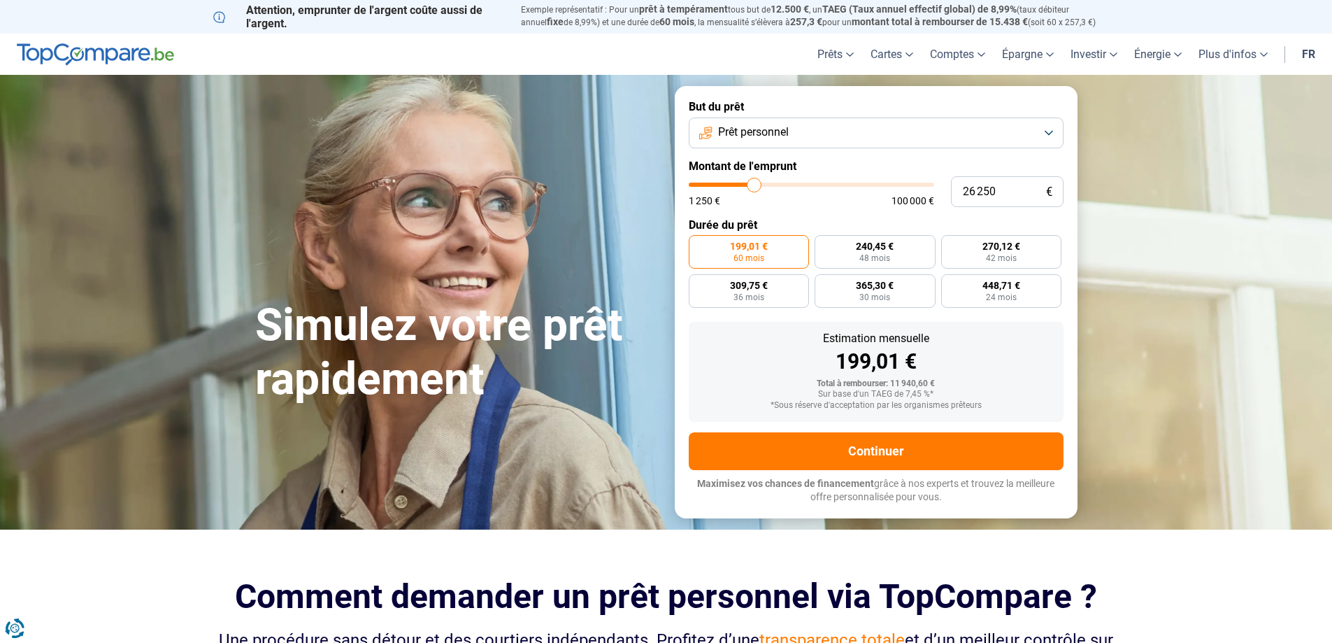
type input "26000"
type input "25 750"
type input "25750"
type input "25 250"
type input "25250"
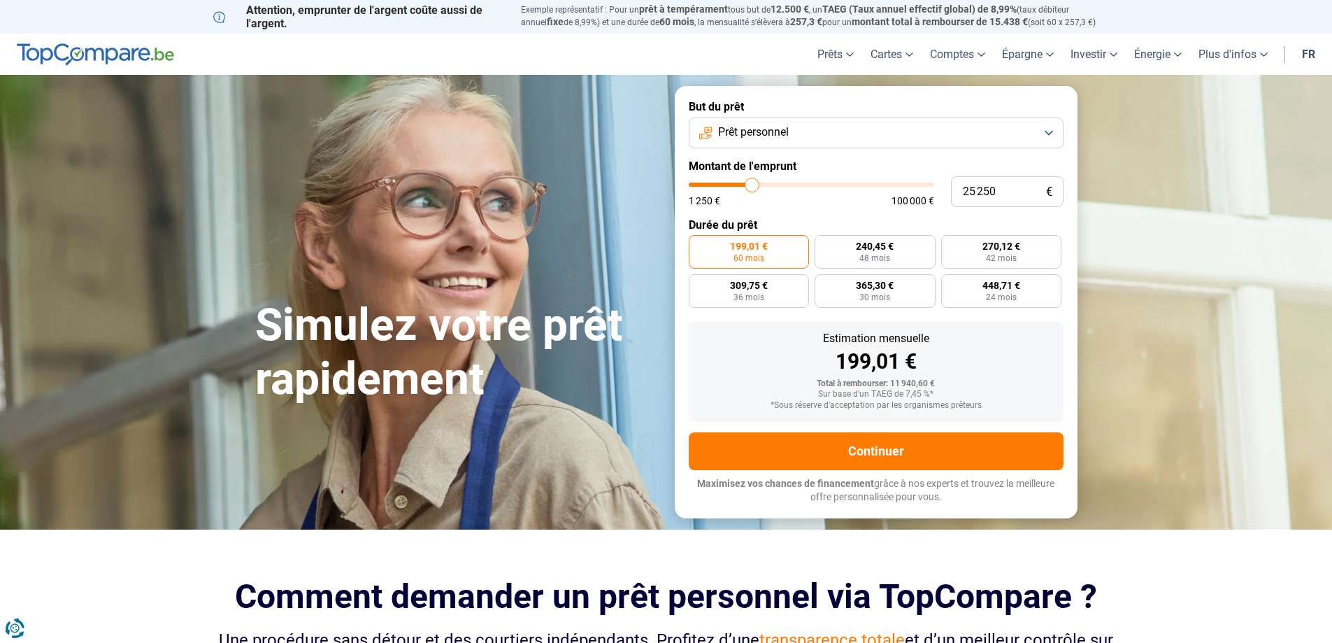
type input "24 750"
type input "24750"
type input "24 500"
type input "24500"
type input "23 750"
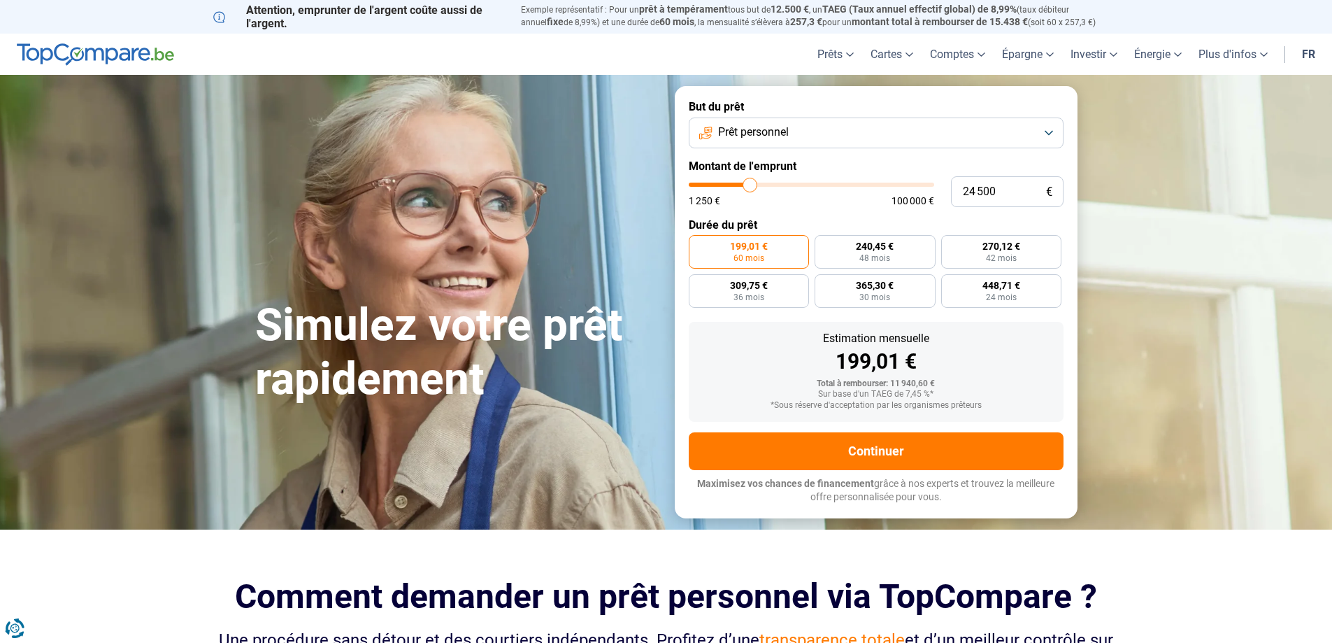
type input "23750"
type input "23 500"
type input "23500"
type input "21 750"
type input "21750"
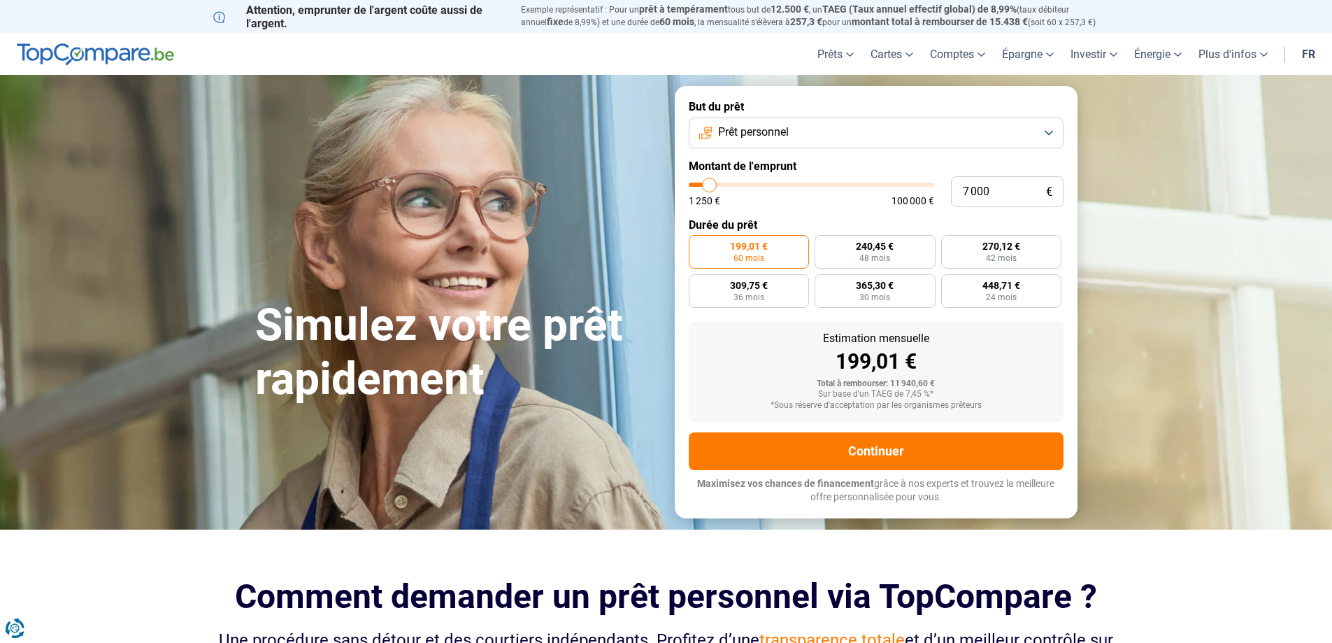
drag, startPoint x: 729, startPoint y: 186, endPoint x: 710, endPoint y: 185, distance: 18.9
click at [710, 185] on input "range" at bounding box center [811, 185] width 245 height 4
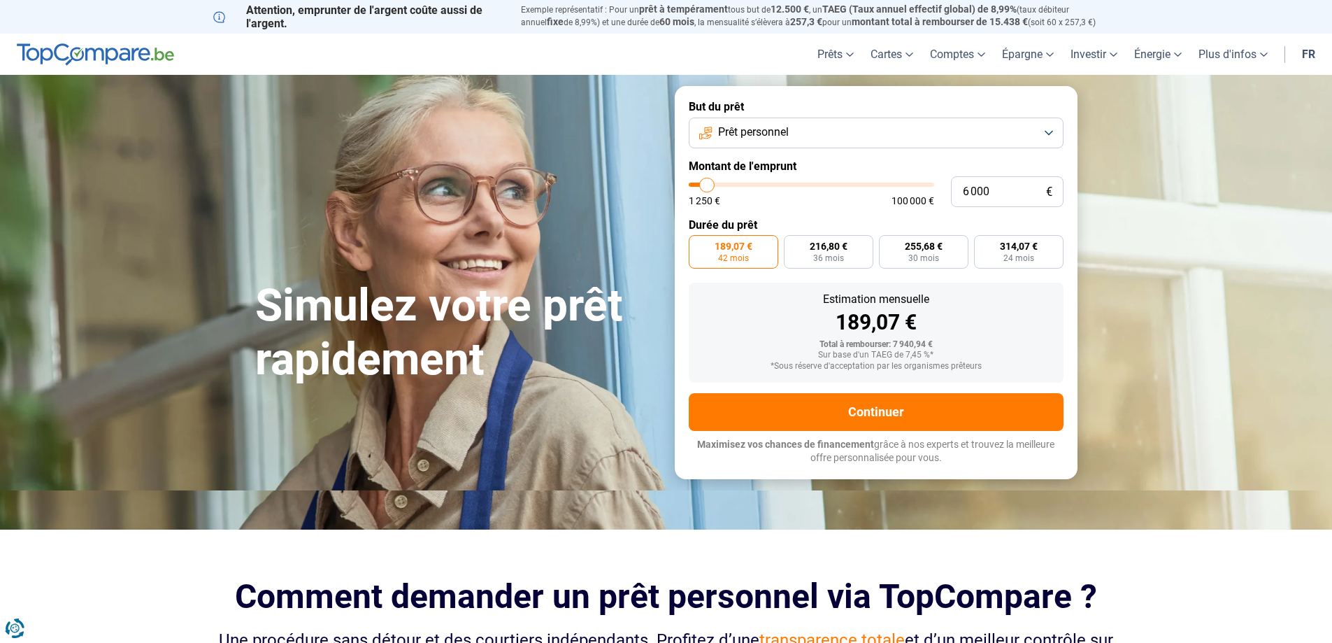
click at [708, 185] on input "range" at bounding box center [811, 185] width 245 height 4
click at [1013, 244] on span "269,20 €" at bounding box center [1019, 246] width 38 height 10
click at [983, 244] on input "269,20 € 24 mois" at bounding box center [978, 239] width 9 height 9
click at [1045, 249] on label "269,20 € 24 mois" at bounding box center [1019, 252] width 90 height 34
click at [983, 244] on input "269,20 € 24 mois" at bounding box center [978, 239] width 9 height 9
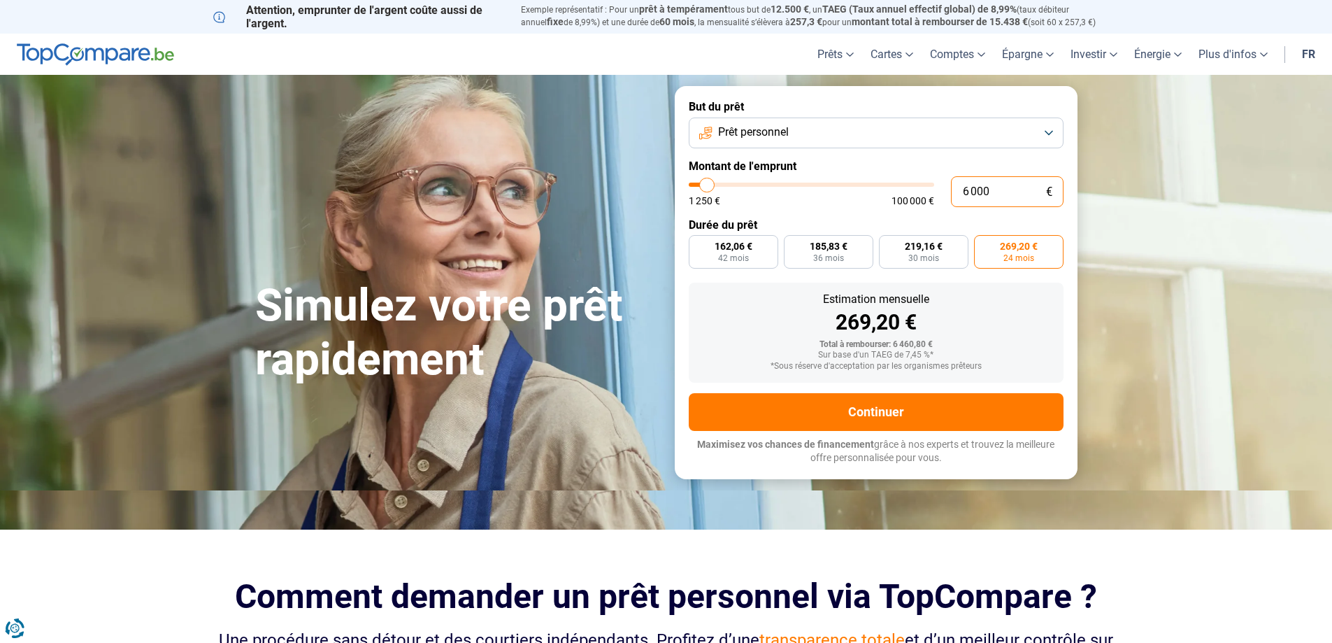
click at [1022, 194] on input "6 000" at bounding box center [1007, 191] width 113 height 31
drag, startPoint x: 1022, startPoint y: 194, endPoint x: 922, endPoint y: 196, distance: 99.3
click at [922, 196] on div "6 000 € 1 250 € 100 000 €" at bounding box center [876, 191] width 375 height 31
